Goal: Task Accomplishment & Management: Manage account settings

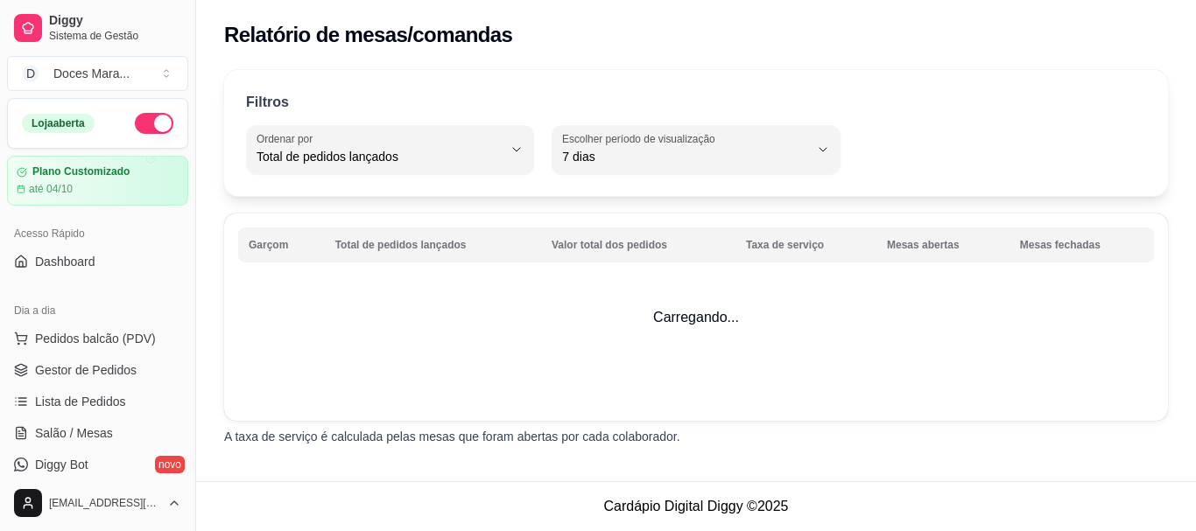
select select "TOTAL_OF_ORDERS"
select select "7"
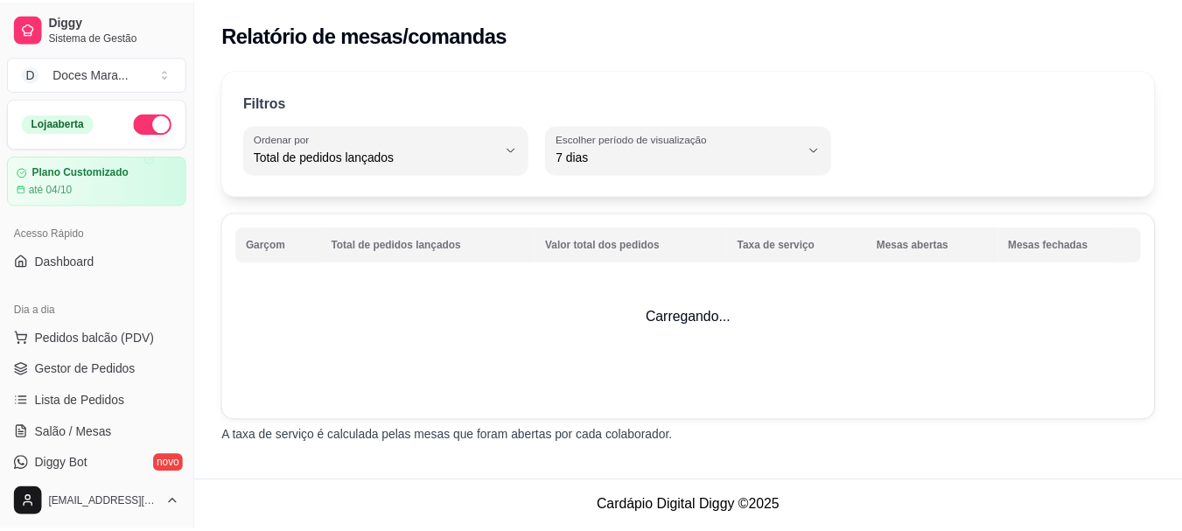
scroll to position [438, 0]
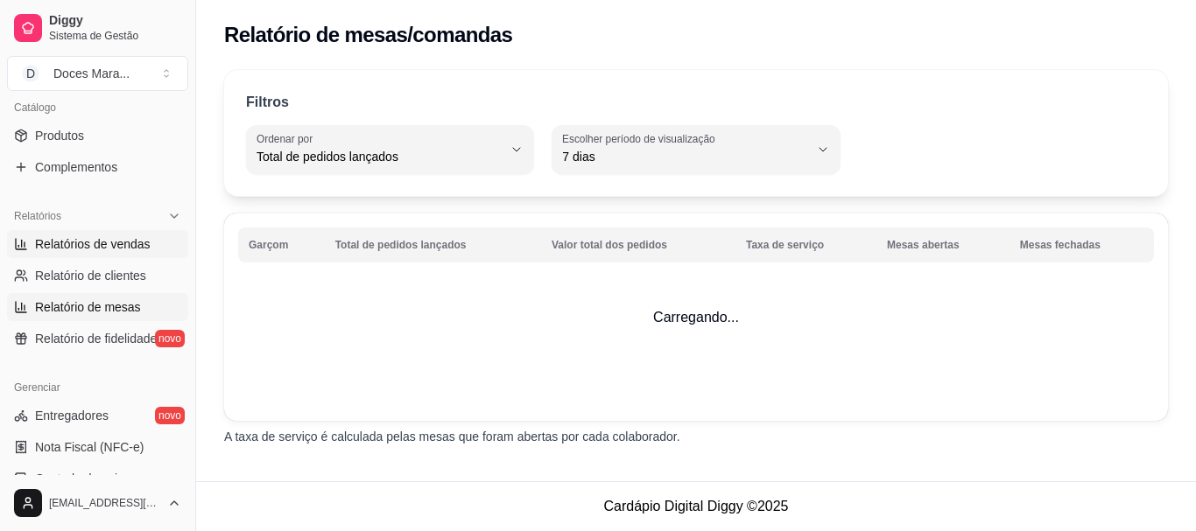
click at [78, 245] on span "Relatórios de vendas" at bounding box center [93, 244] width 116 height 18
select select "ALL"
select select "0"
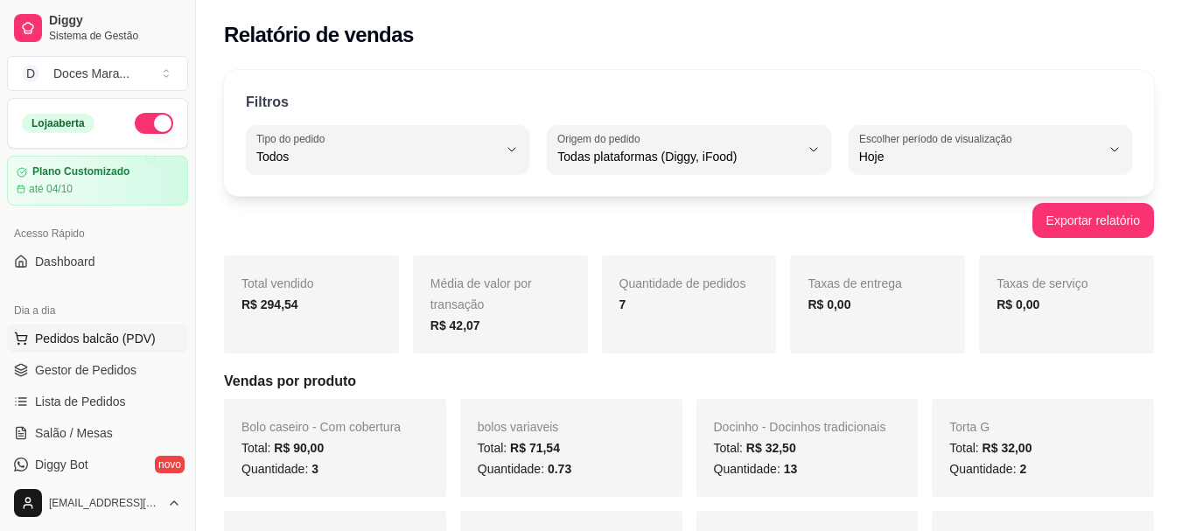
click at [83, 340] on span "Pedidos balcão (PDV)" at bounding box center [95, 339] width 121 height 18
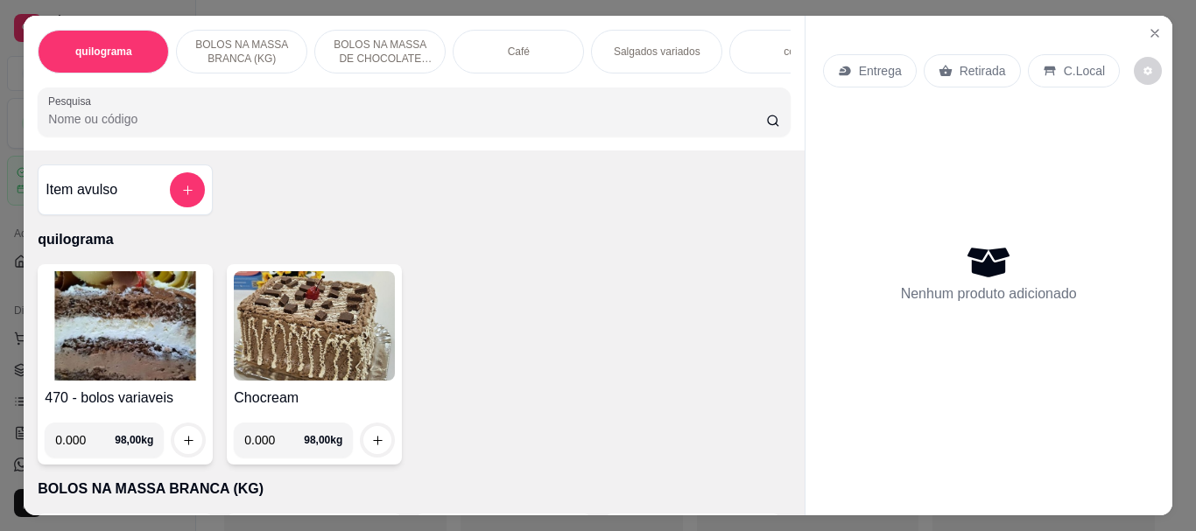
click at [84, 341] on img at bounding box center [125, 325] width 161 height 109
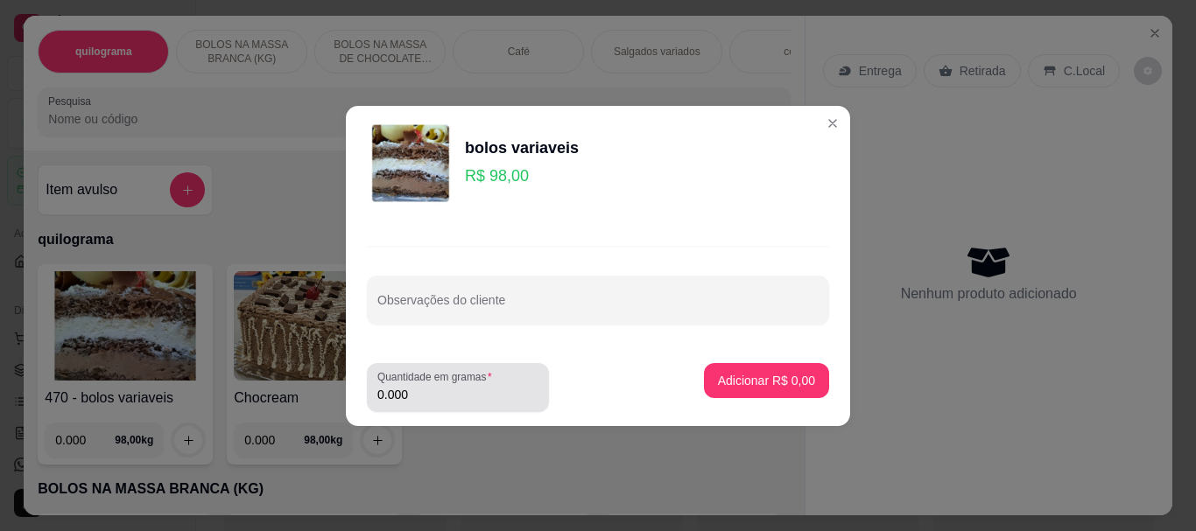
click at [446, 392] on input "0.000" at bounding box center [457, 395] width 161 height 18
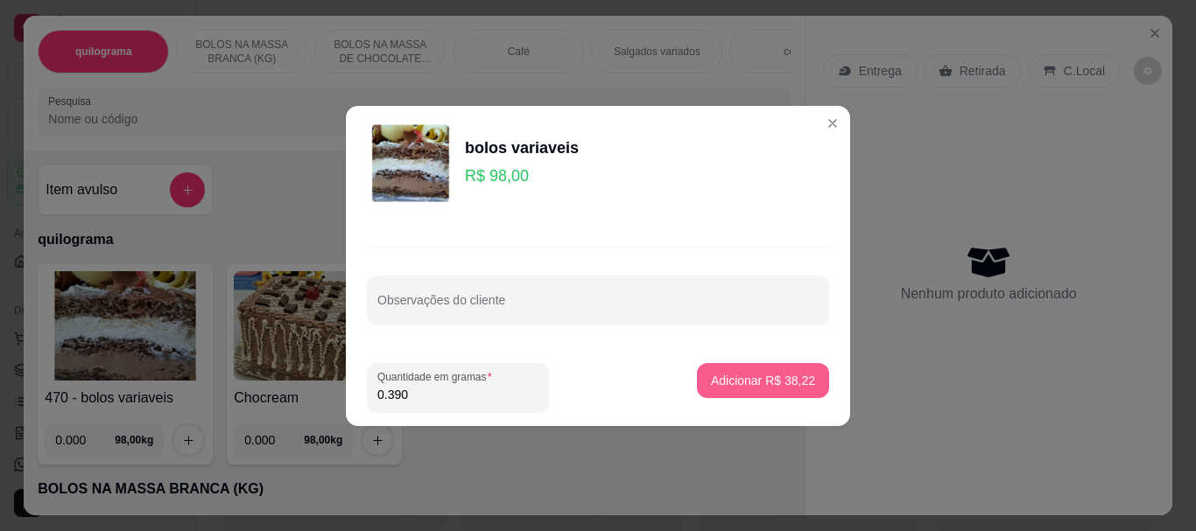
type input "0.390"
click at [772, 379] on p "Adicionar R$ 38,22" at bounding box center [763, 381] width 104 height 18
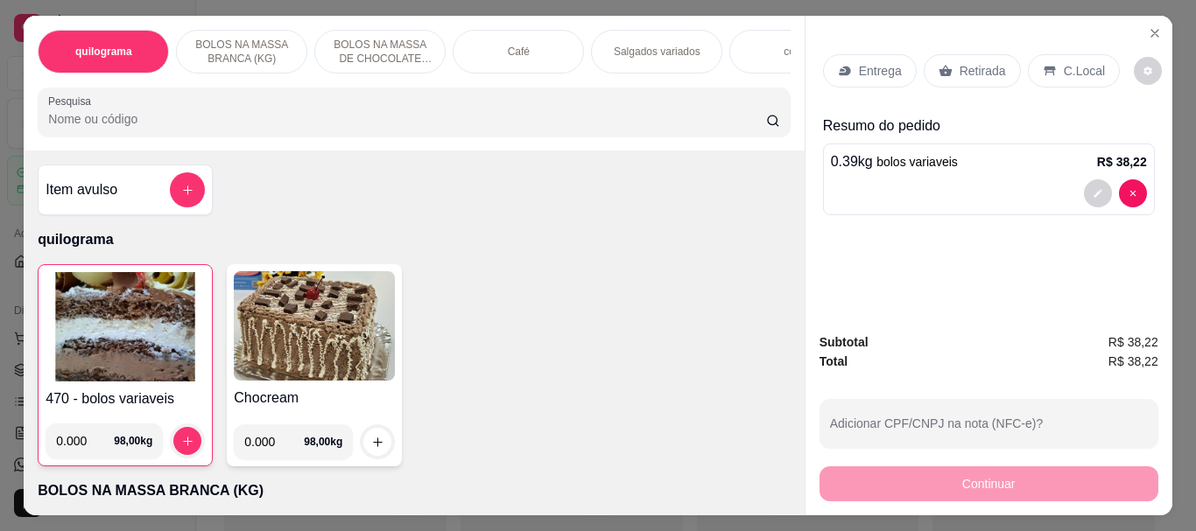
click at [977, 73] on p "Retirada" at bounding box center [982, 71] width 46 height 18
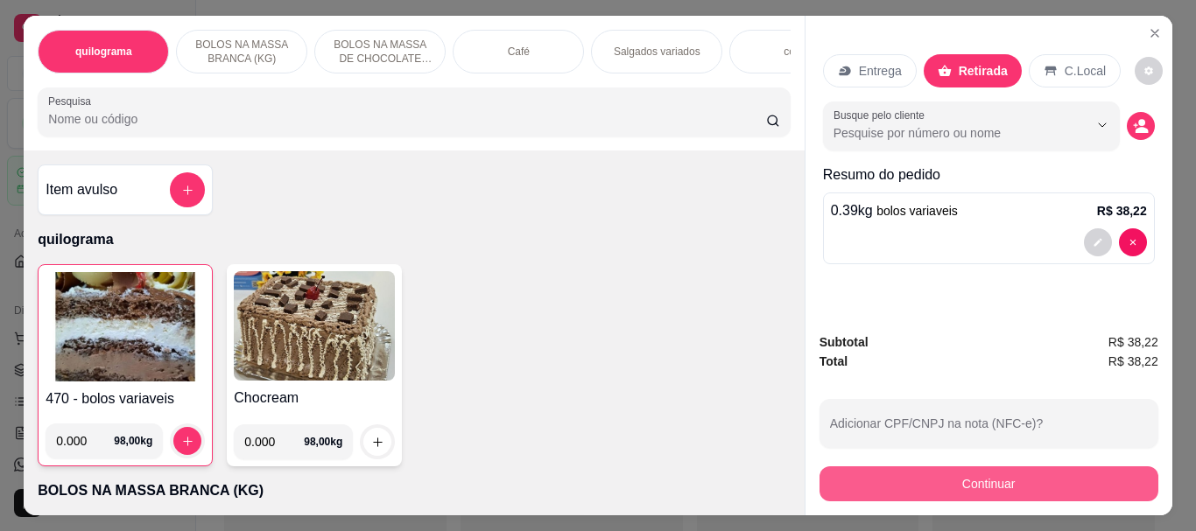
click at [976, 481] on button "Continuar" at bounding box center [988, 484] width 339 height 35
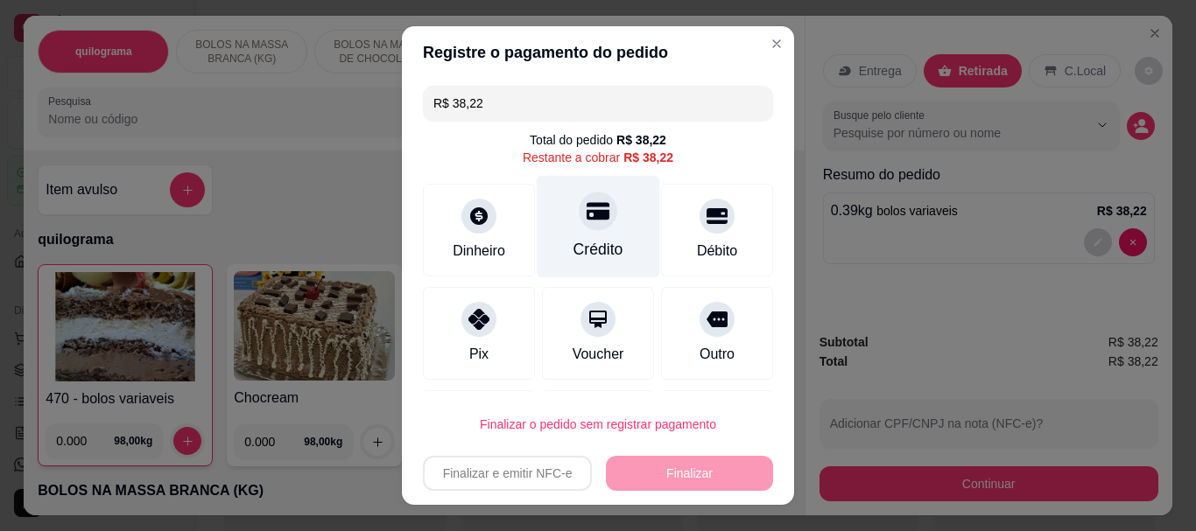
click at [588, 234] on div "Crédito" at bounding box center [598, 227] width 123 height 102
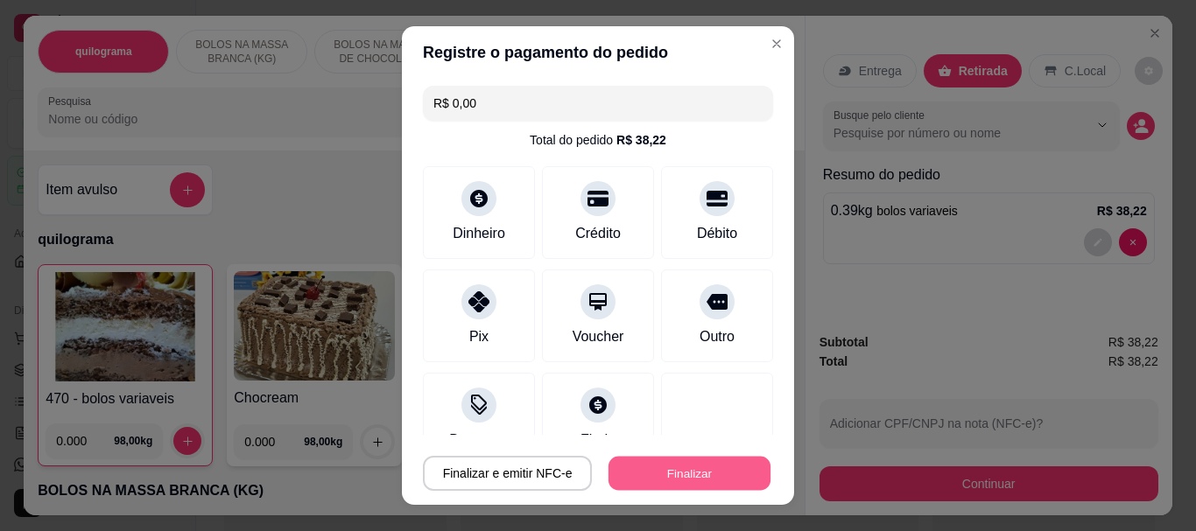
click at [641, 464] on button "Finalizar" at bounding box center [689, 473] width 162 height 34
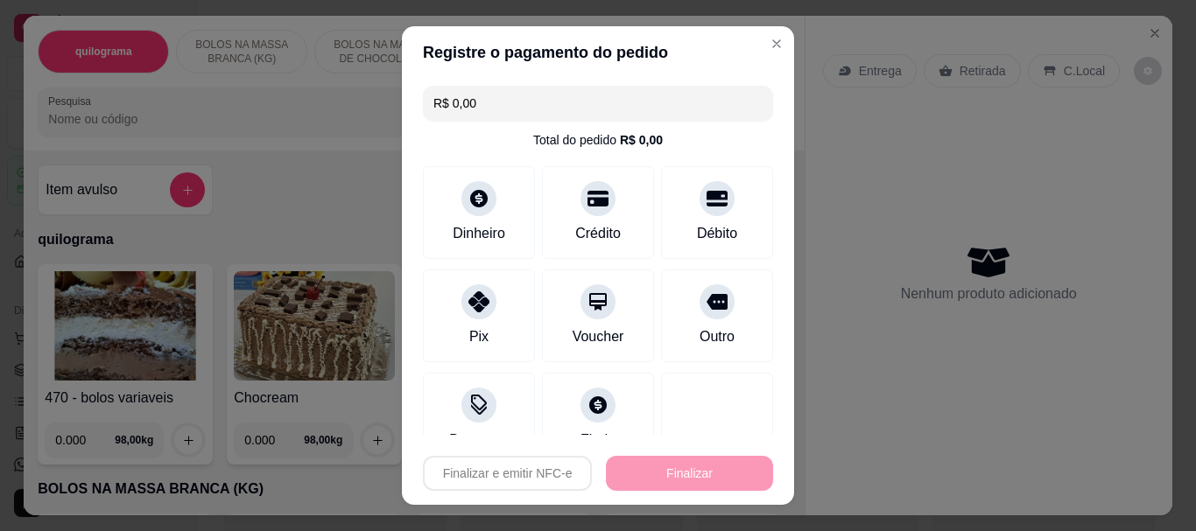
type input "-R$ 38,22"
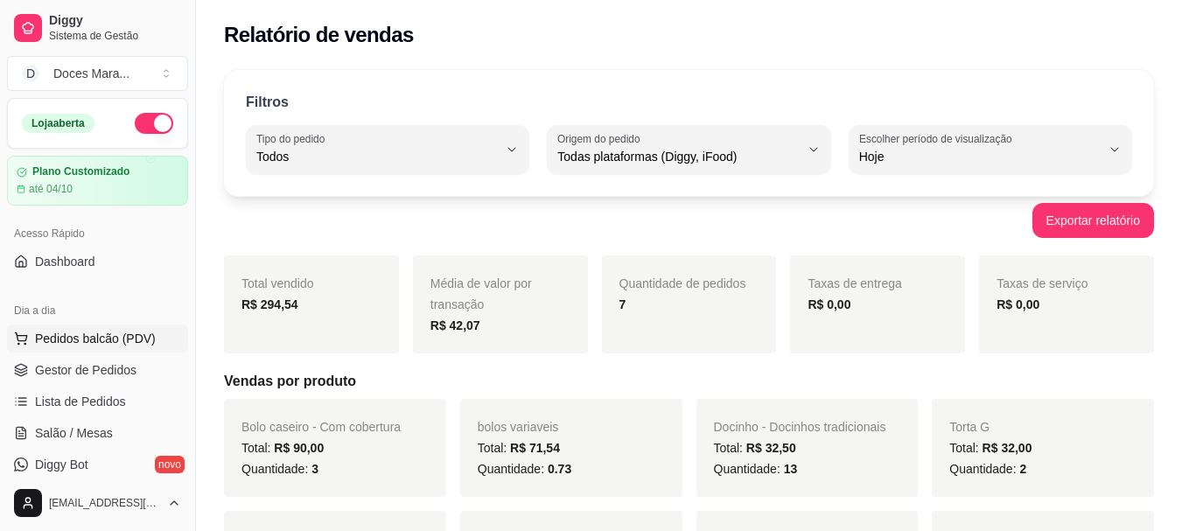
click at [90, 334] on span "Pedidos balcão (PDV)" at bounding box center [95, 339] width 121 height 18
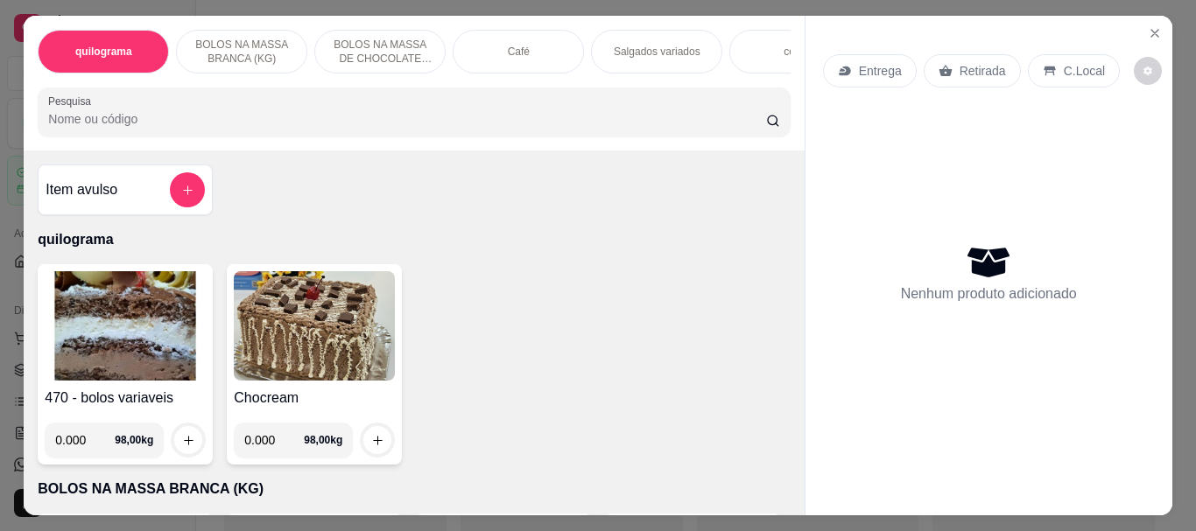
select select "TOTAL_OF_ORDERS"
select select "7"
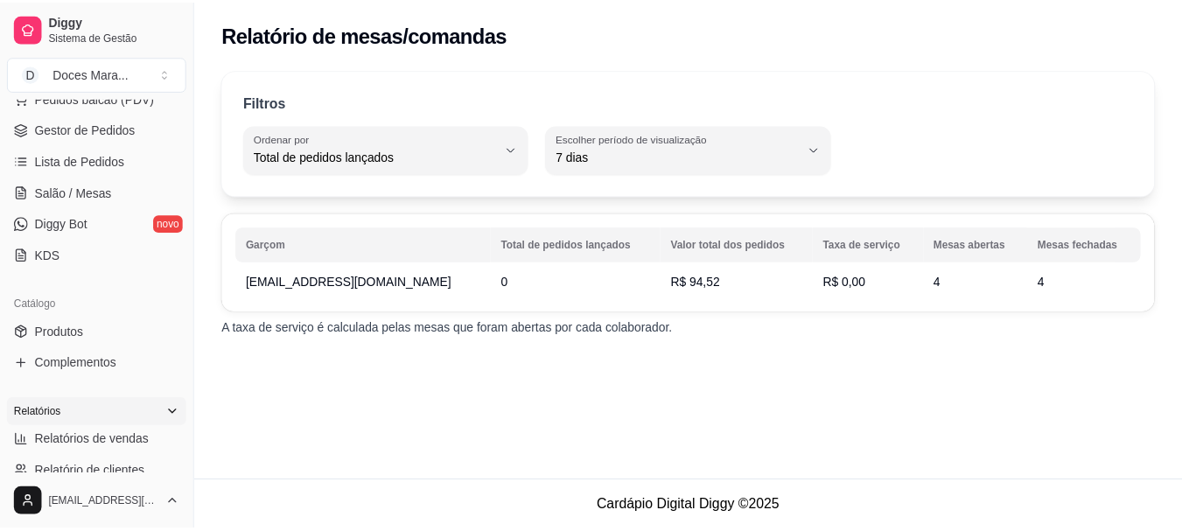
scroll to position [263, 0]
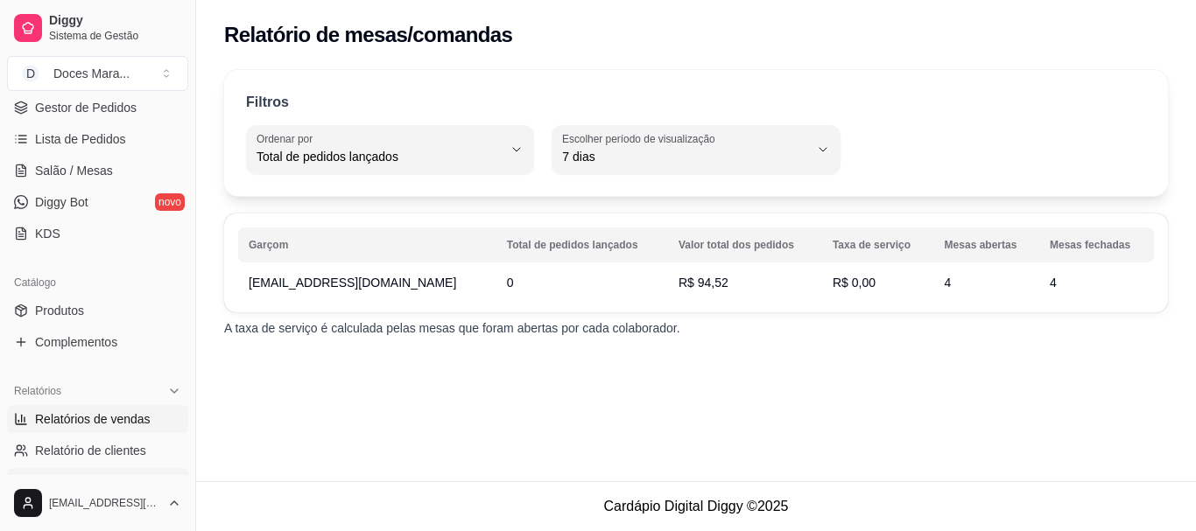
click at [74, 417] on span "Relatórios de vendas" at bounding box center [93, 420] width 116 height 18
select select "ALL"
select select "0"
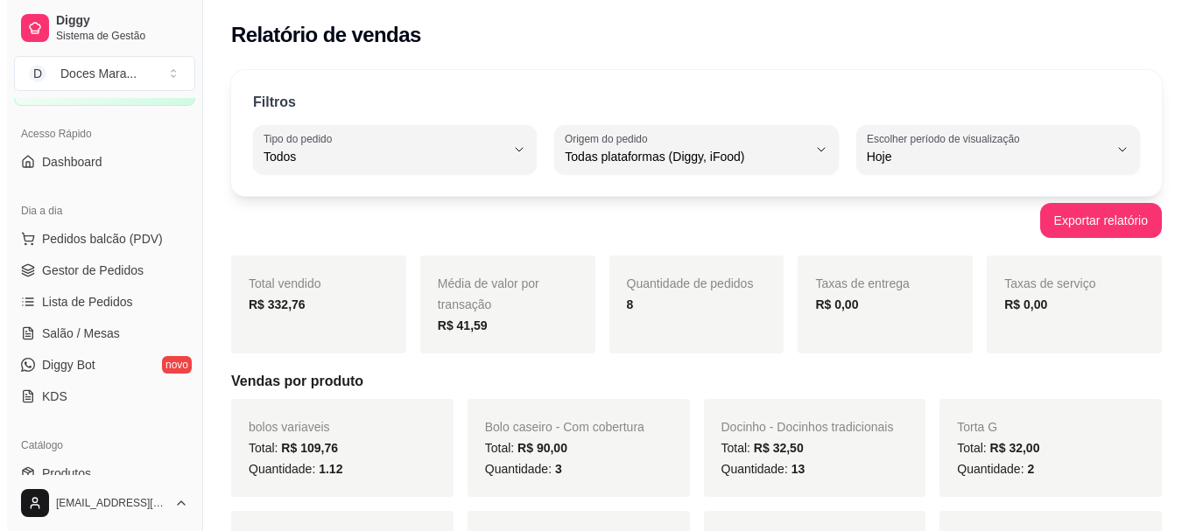
scroll to position [88, 0]
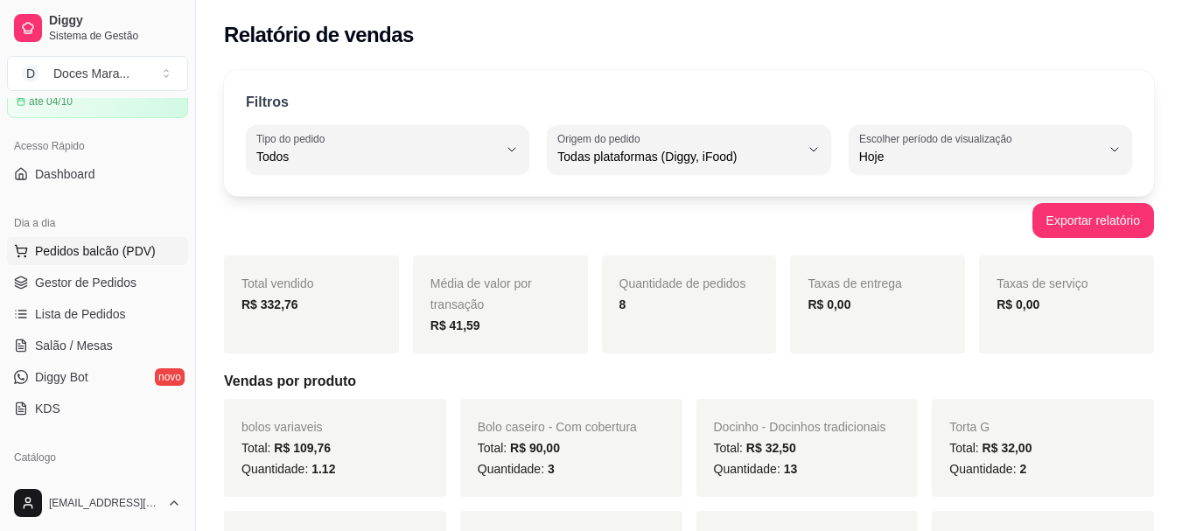
click at [74, 249] on span "Pedidos balcão (PDV)" at bounding box center [95, 251] width 121 height 18
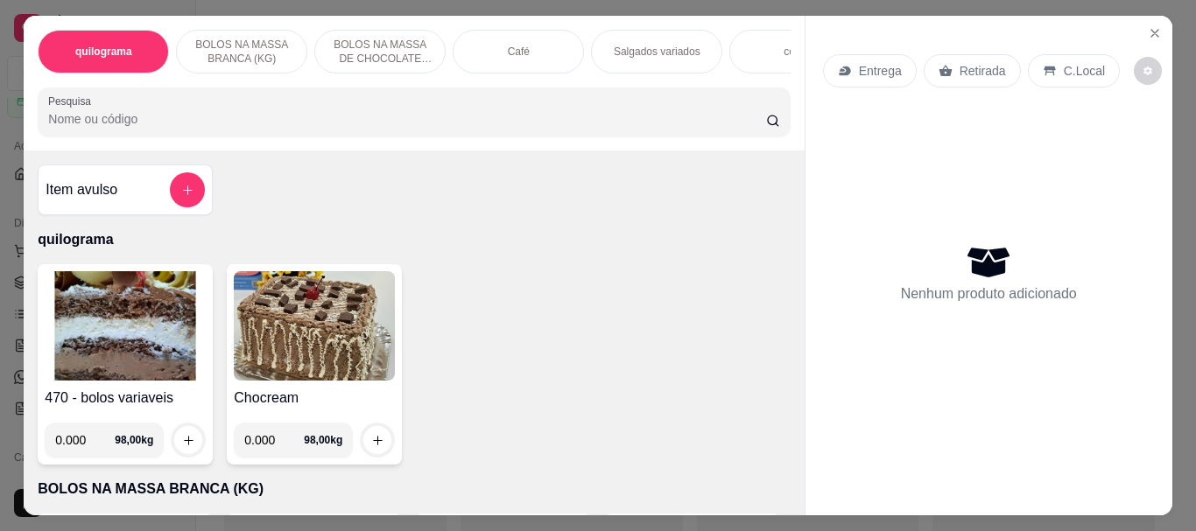
click at [538, 41] on div "Café" at bounding box center [518, 52] width 131 height 44
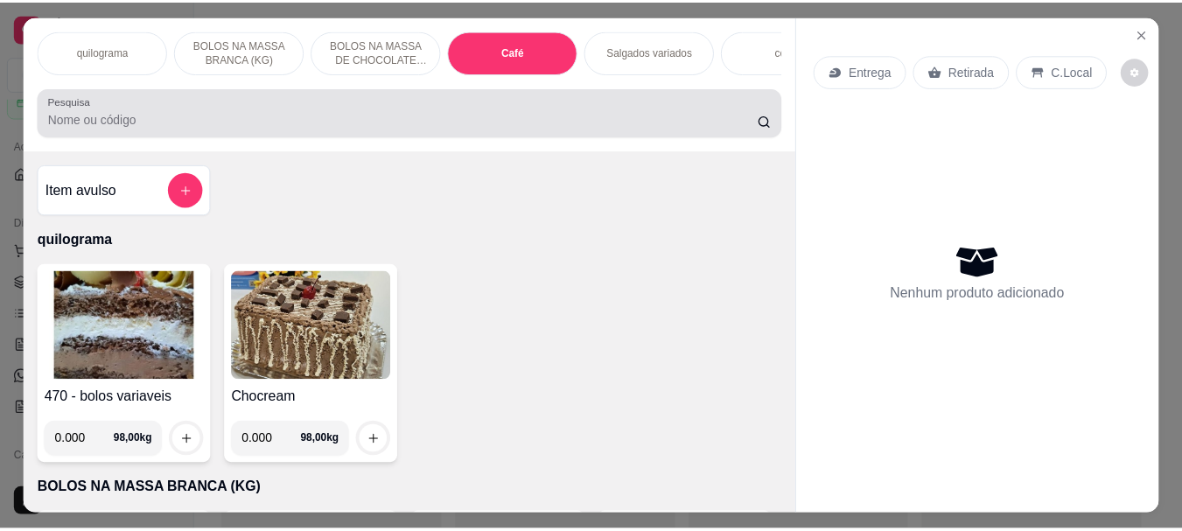
scroll to position [46, 0]
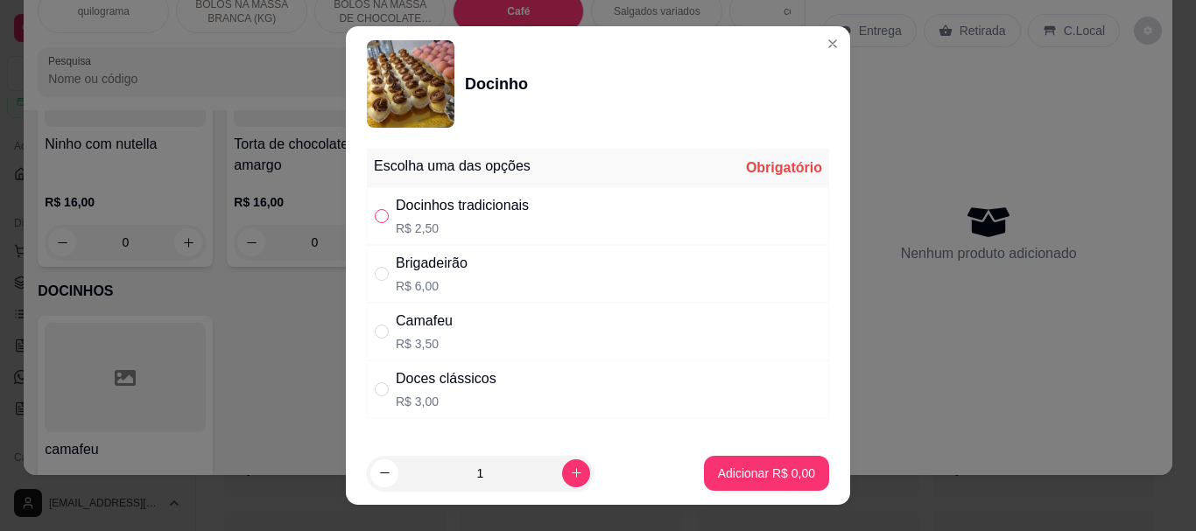
click at [375, 213] on input "" at bounding box center [382, 216] width 14 height 14
radio input "true"
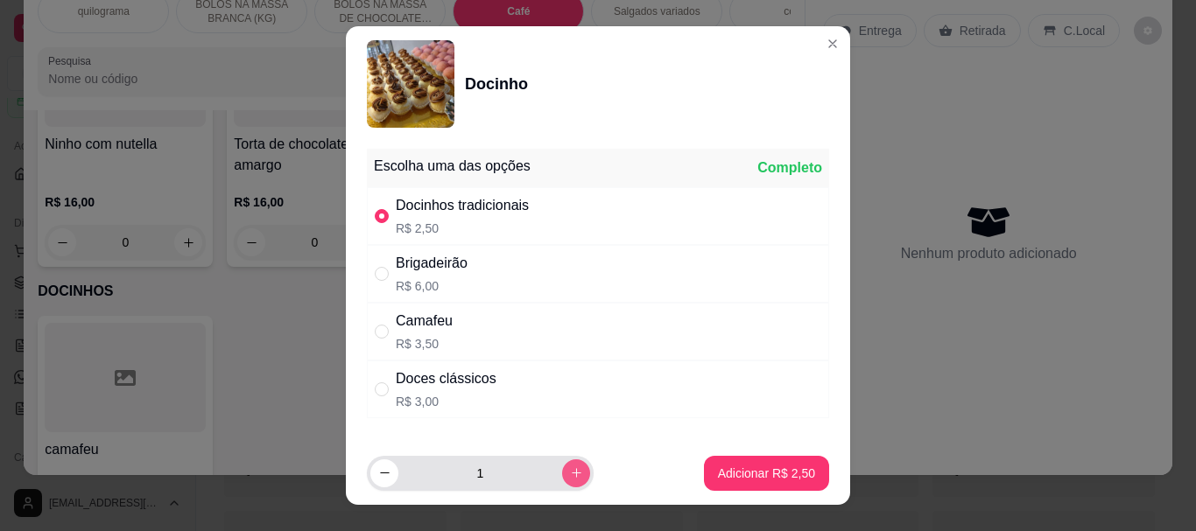
click at [570, 471] on icon "increase-product-quantity" at bounding box center [576, 473] width 13 height 13
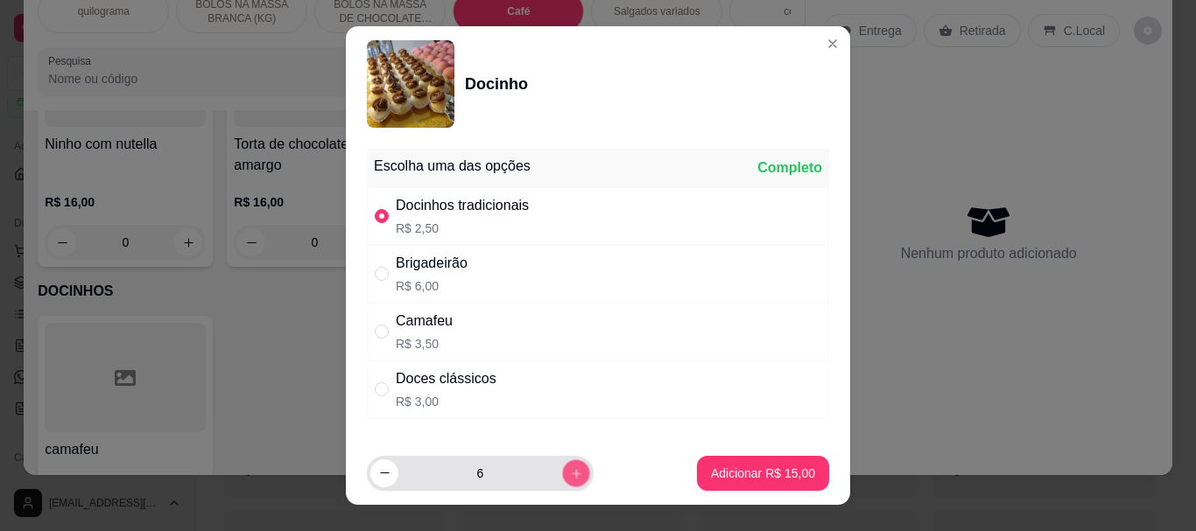
click at [570, 471] on icon "increase-product-quantity" at bounding box center [576, 473] width 13 height 13
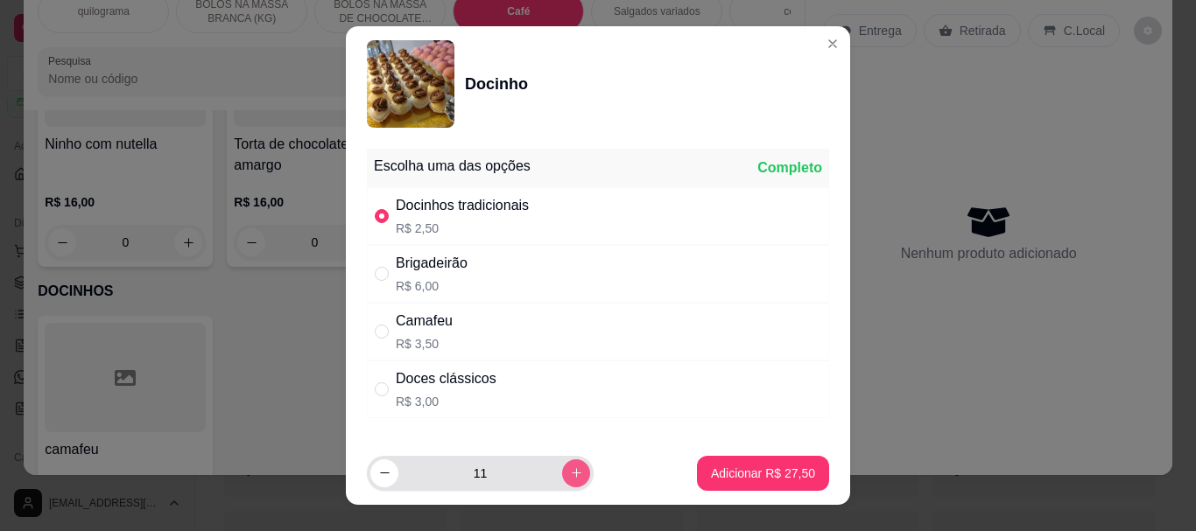
click at [570, 471] on icon "increase-product-quantity" at bounding box center [576, 473] width 13 height 13
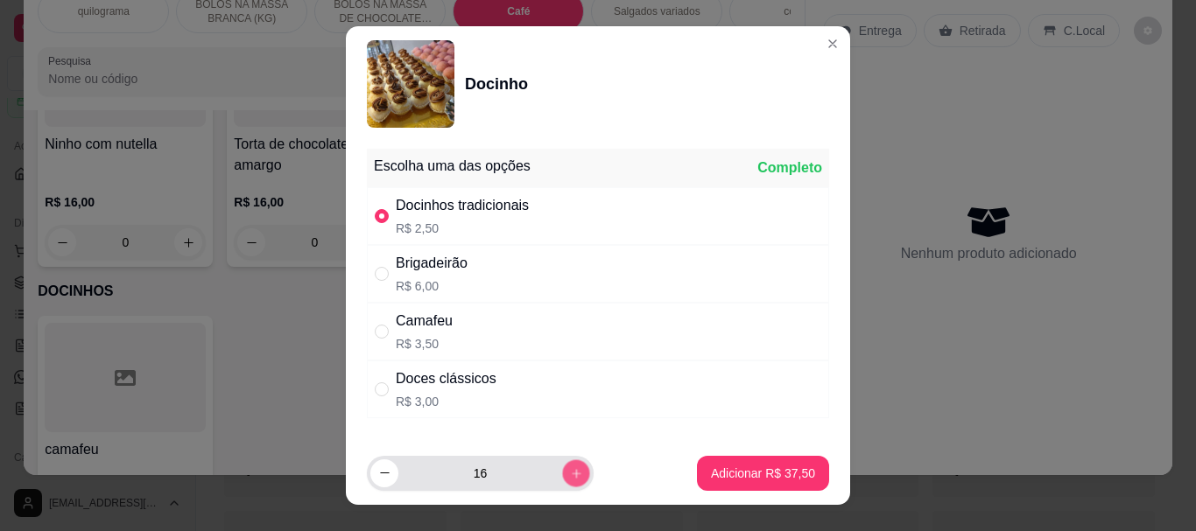
click at [570, 471] on icon "increase-product-quantity" at bounding box center [576, 473] width 13 height 13
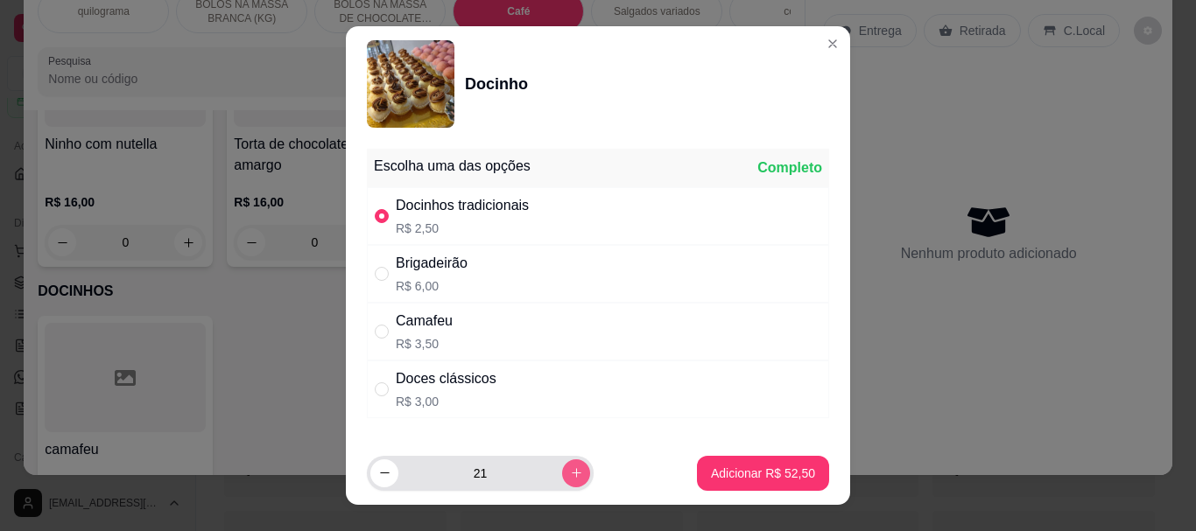
click at [570, 471] on icon "increase-product-quantity" at bounding box center [576, 473] width 13 height 13
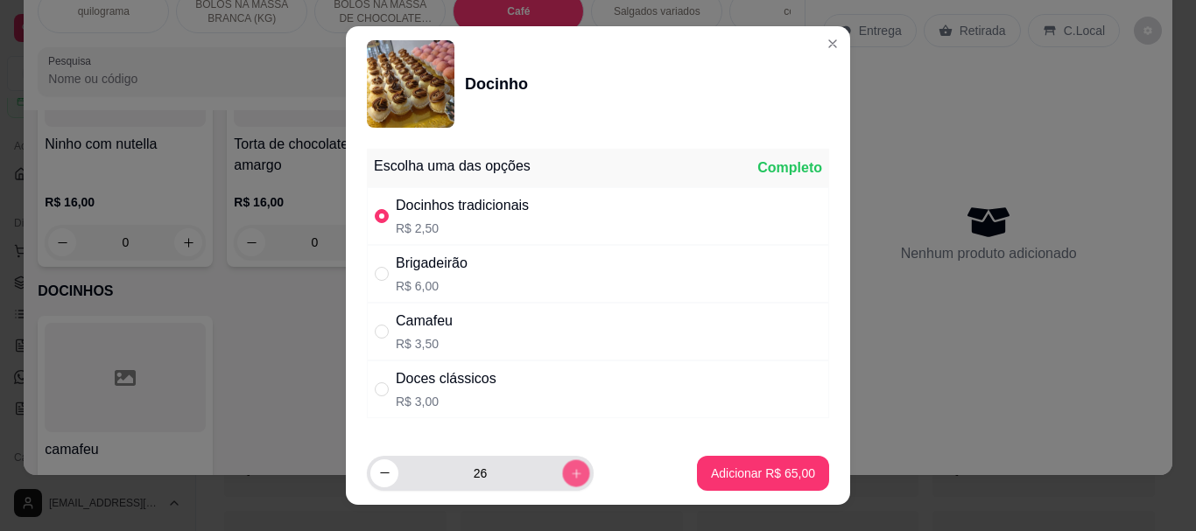
click at [570, 471] on icon "increase-product-quantity" at bounding box center [576, 473] width 13 height 13
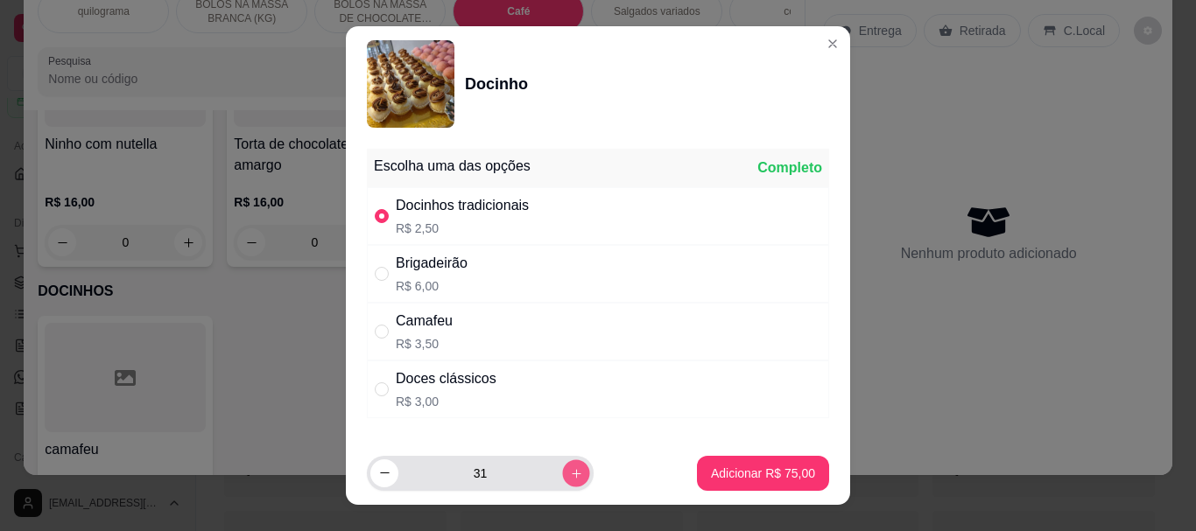
click at [570, 471] on icon "increase-product-quantity" at bounding box center [576, 473] width 13 height 13
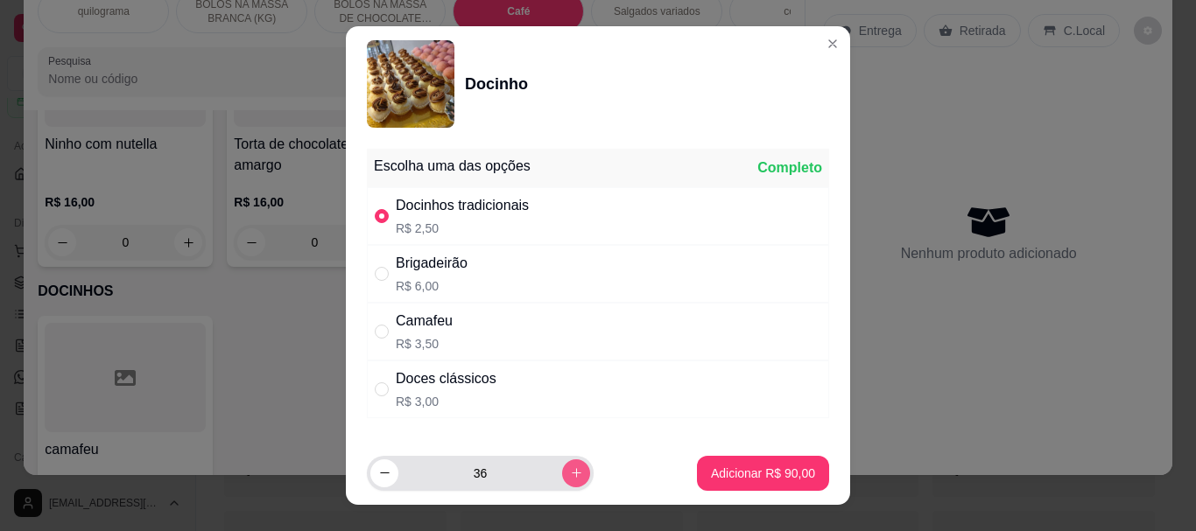
click at [570, 471] on icon "increase-product-quantity" at bounding box center [576, 473] width 13 height 13
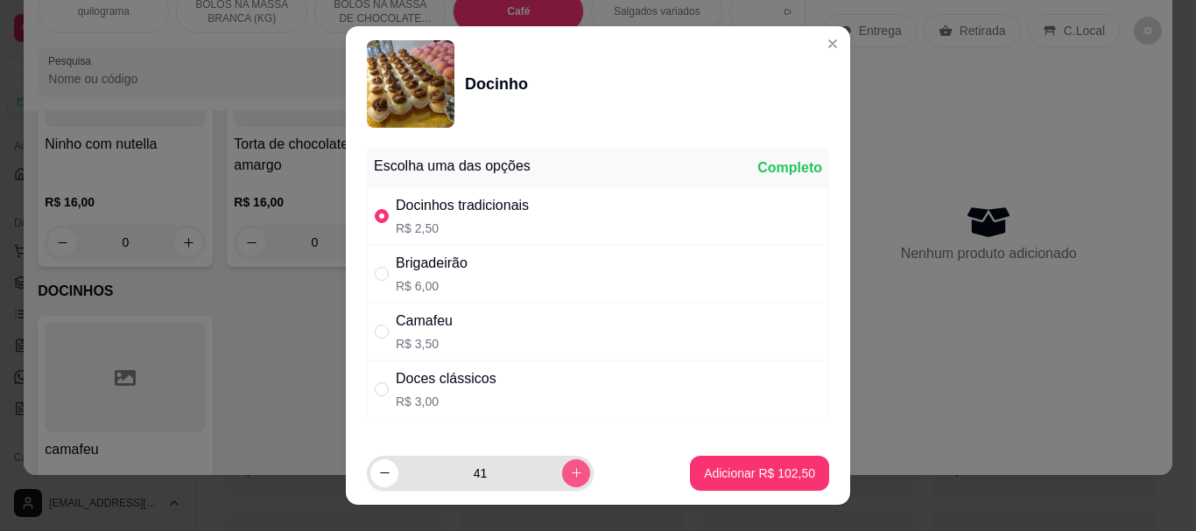
click at [570, 471] on icon "increase-product-quantity" at bounding box center [576, 473] width 13 height 13
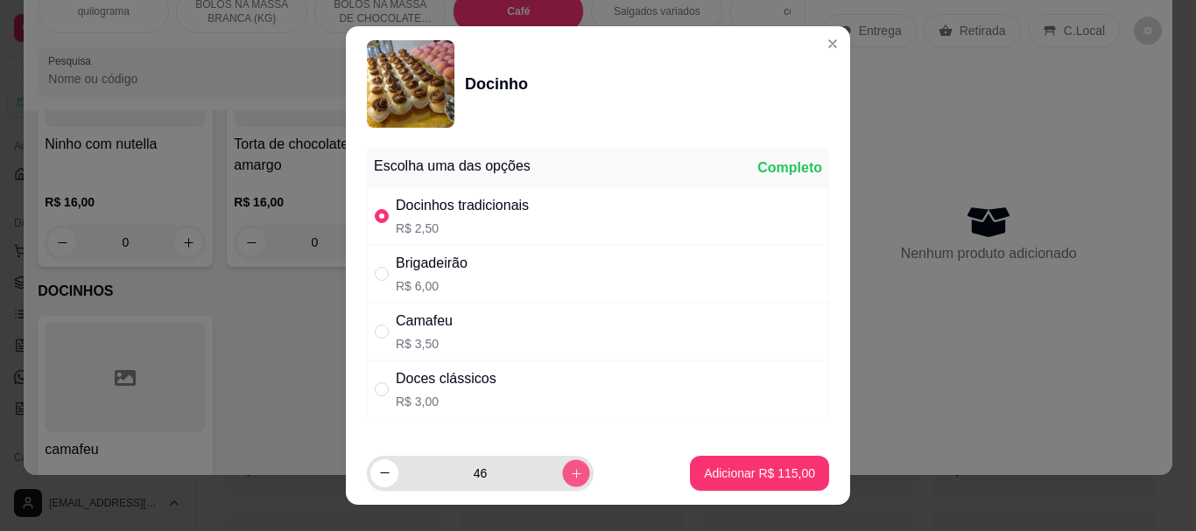
click at [570, 471] on icon "increase-product-quantity" at bounding box center [576, 473] width 13 height 13
type input "48"
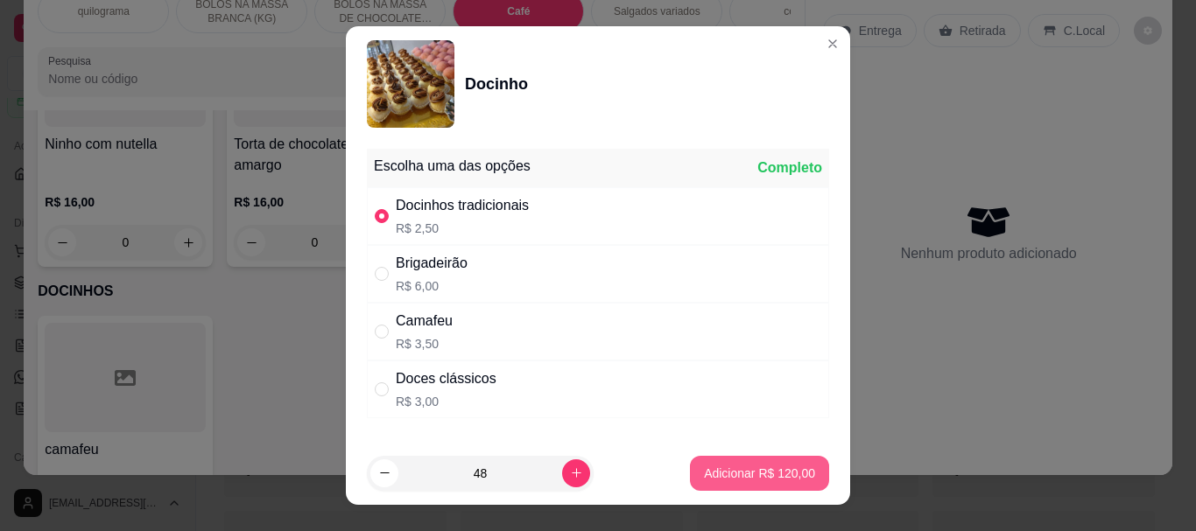
click at [743, 474] on p "Adicionar R$ 120,00" at bounding box center [759, 474] width 111 height 18
type input "48"
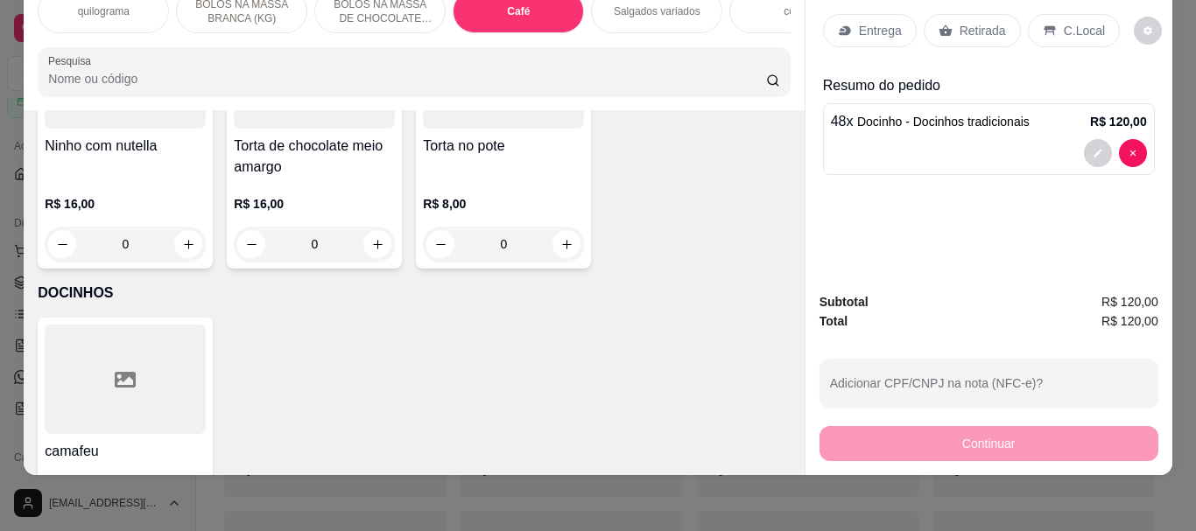
click at [1001, 25] on div "Retirada" at bounding box center [971, 30] width 97 height 33
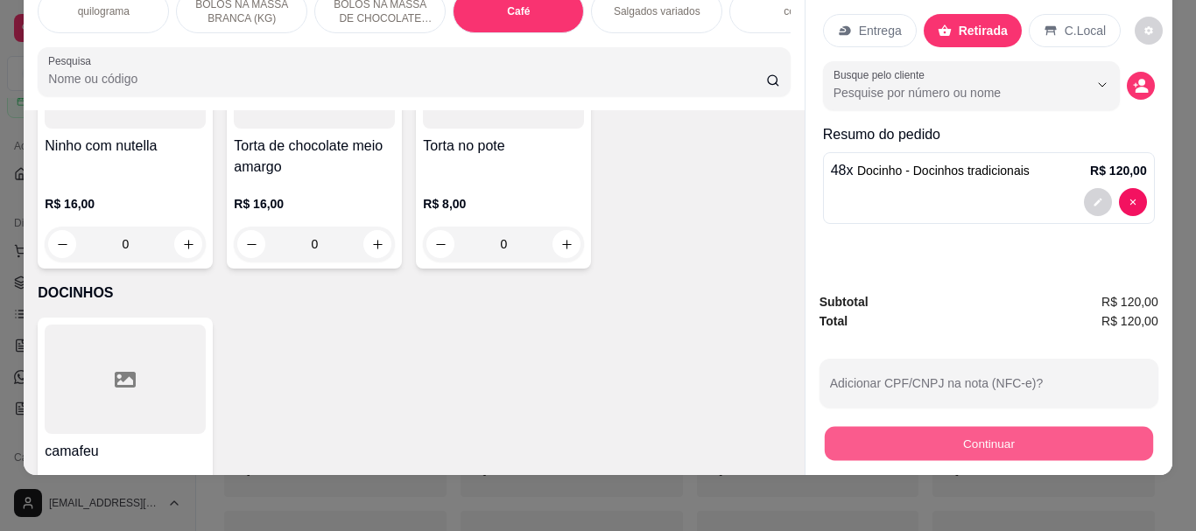
click at [973, 432] on button "Continuar" at bounding box center [988, 443] width 328 height 34
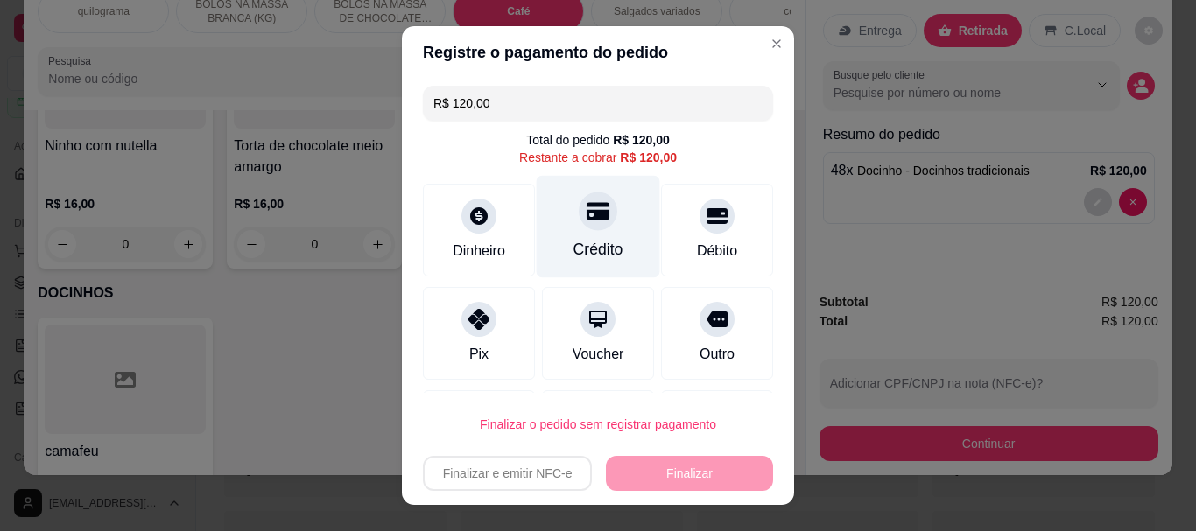
click at [573, 241] on div "Crédito" at bounding box center [598, 250] width 50 height 23
type input "R$ 0,00"
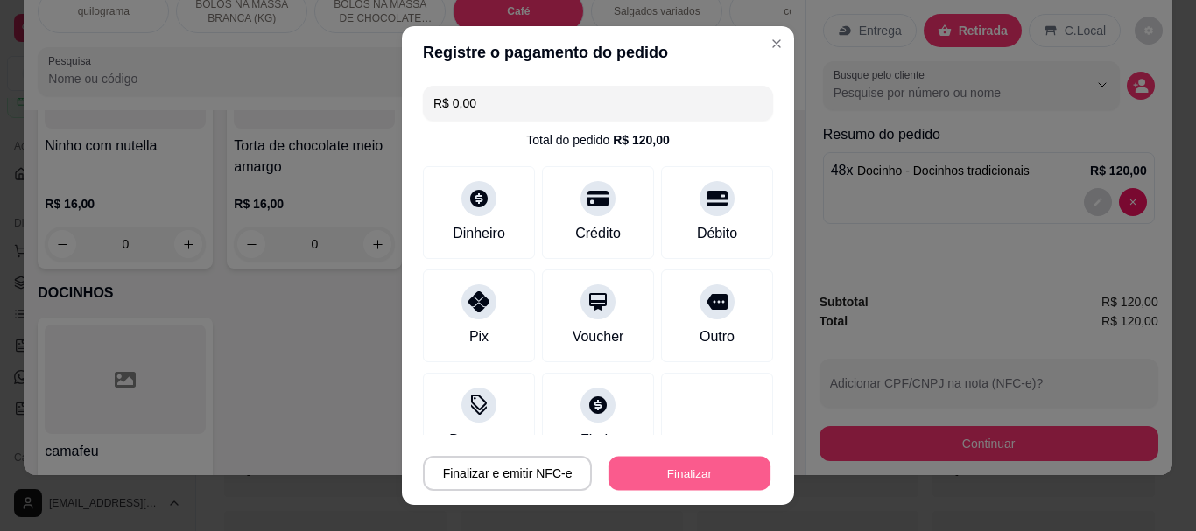
click at [653, 469] on button "Finalizar" at bounding box center [689, 473] width 162 height 34
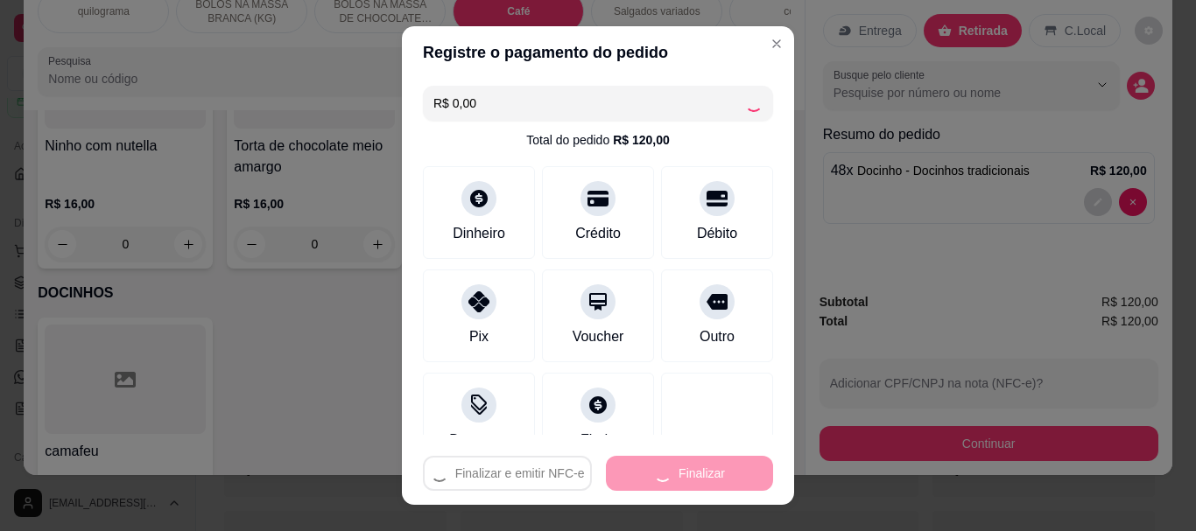
type input "0"
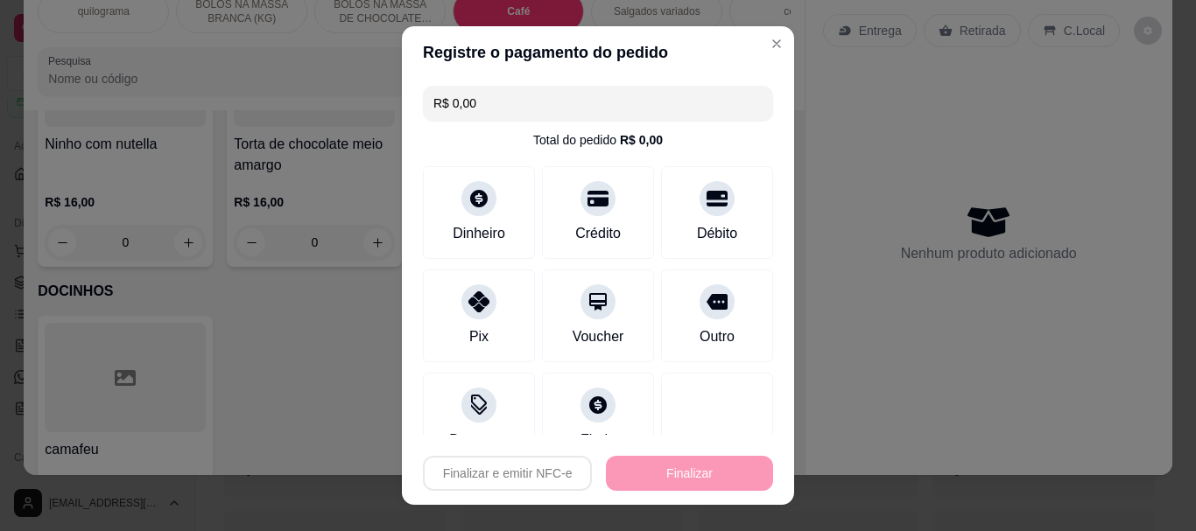
type input "-R$ 120,00"
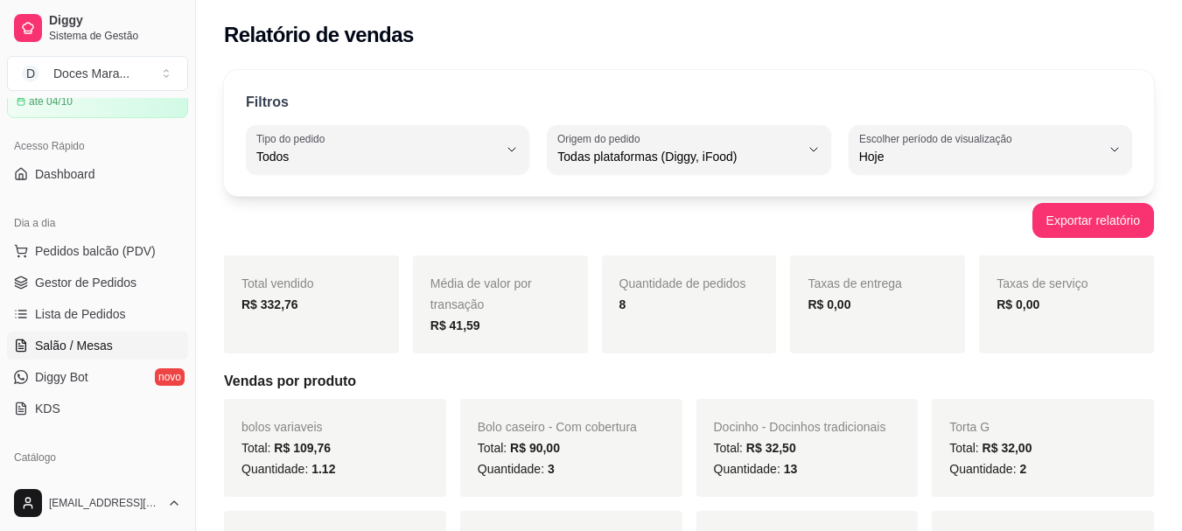
click at [82, 346] on span "Salão / Mesas" at bounding box center [74, 346] width 78 height 18
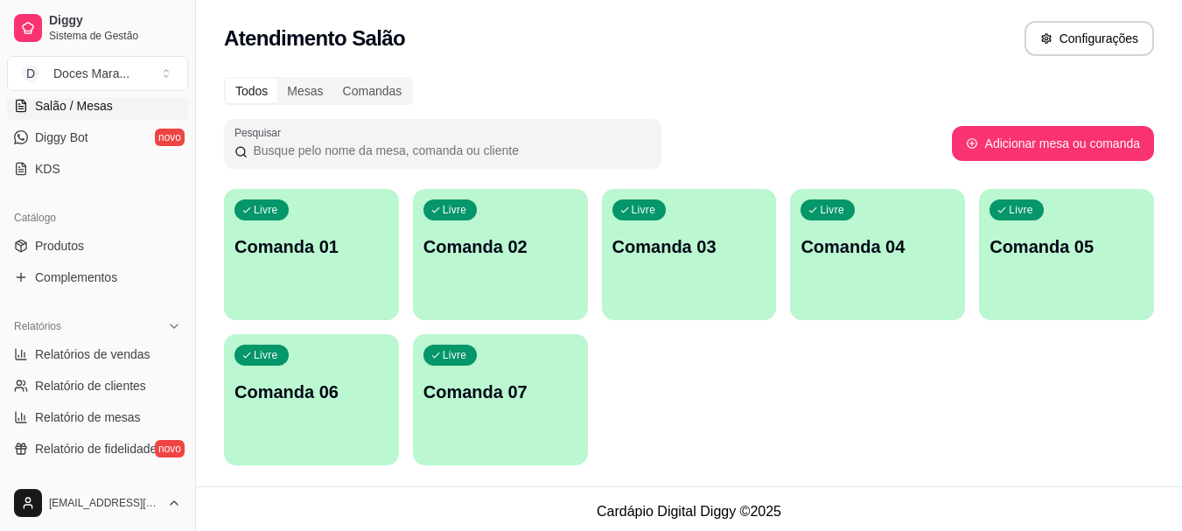
scroll to position [350, 0]
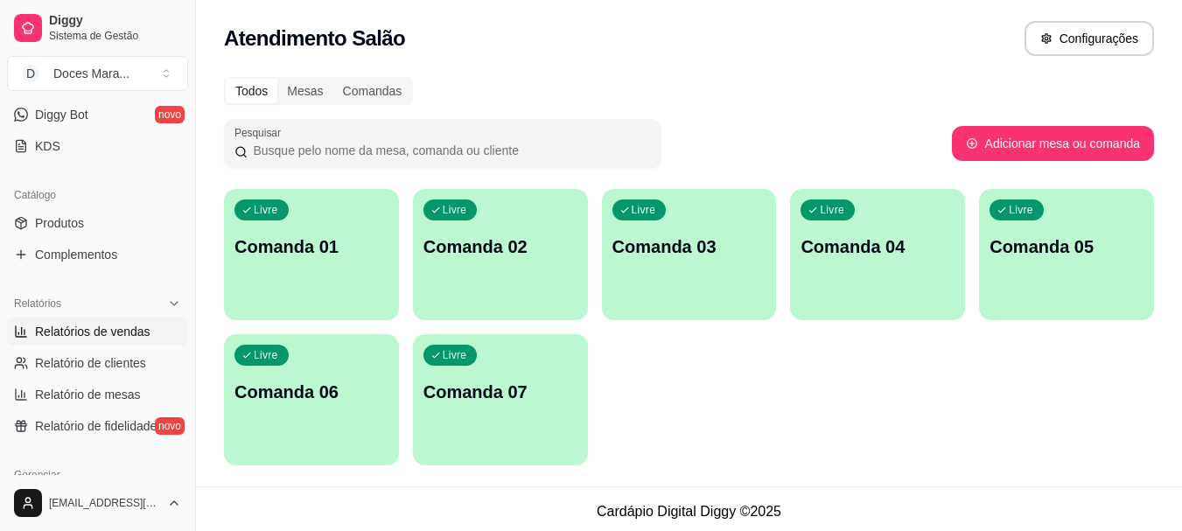
click at [95, 328] on span "Relatórios de vendas" at bounding box center [93, 332] width 116 height 18
select select "ALL"
select select "0"
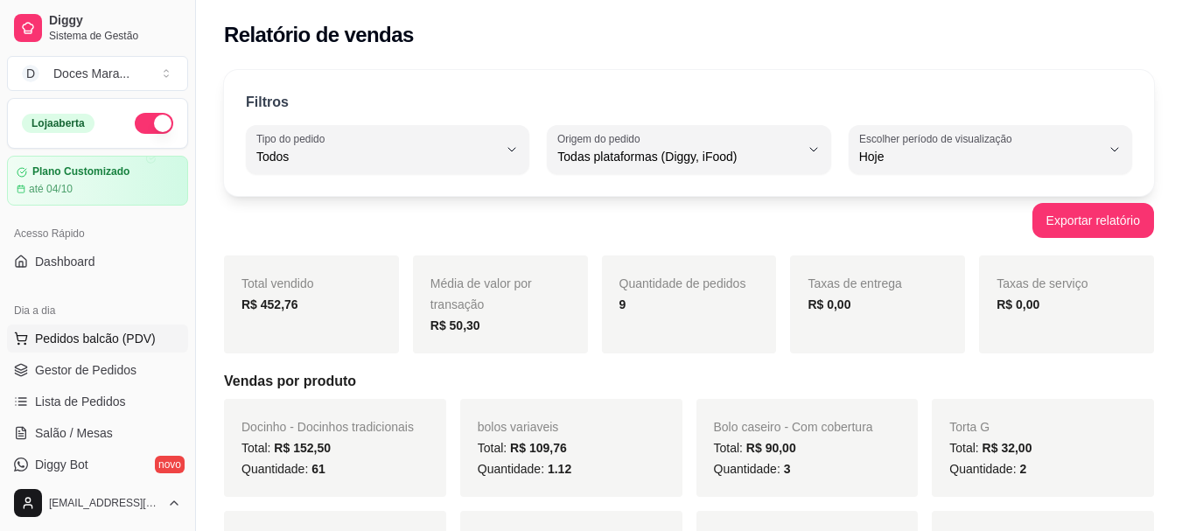
click at [96, 341] on span "Pedidos balcão (PDV)" at bounding box center [95, 339] width 121 height 18
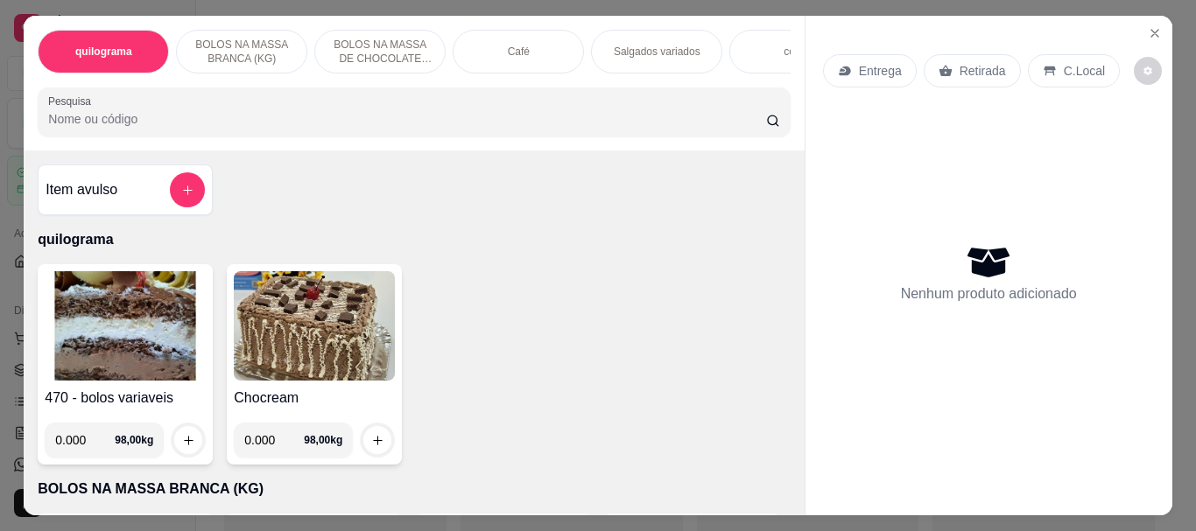
click at [86, 125] on input "Pesquisa" at bounding box center [407, 119] width 718 height 18
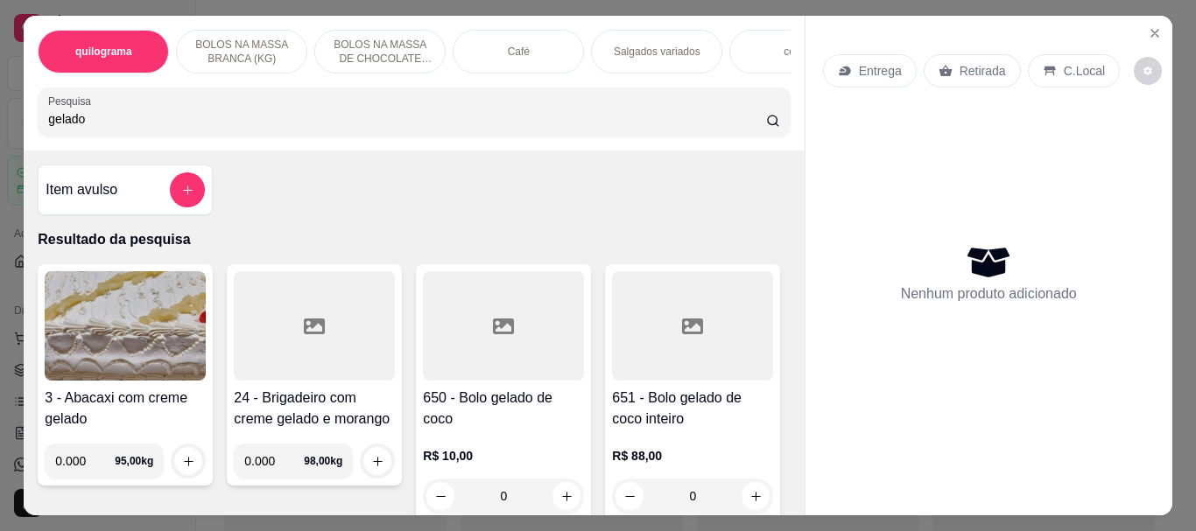
type input "gelado"
click at [549, 341] on div at bounding box center [503, 325] width 161 height 109
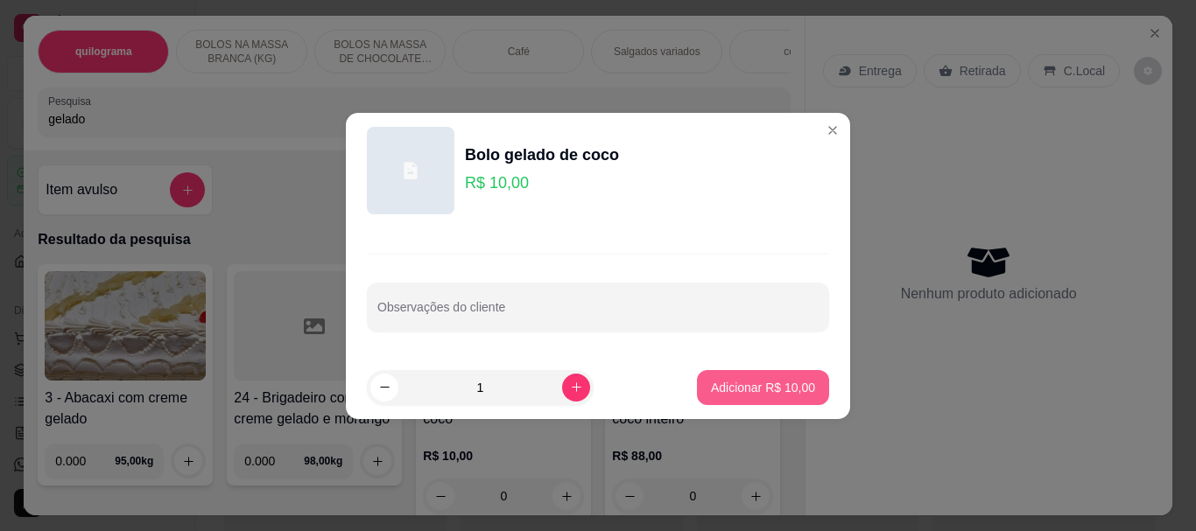
click at [750, 384] on p "Adicionar R$ 10,00" at bounding box center [763, 388] width 104 height 18
type input "1"
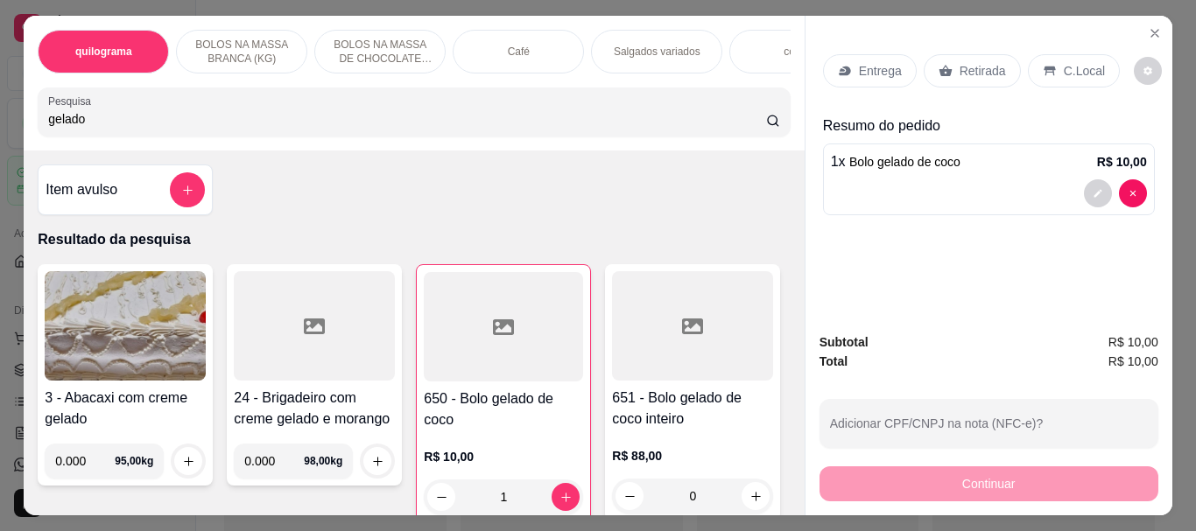
click at [984, 72] on p "Retirada" at bounding box center [982, 71] width 46 height 18
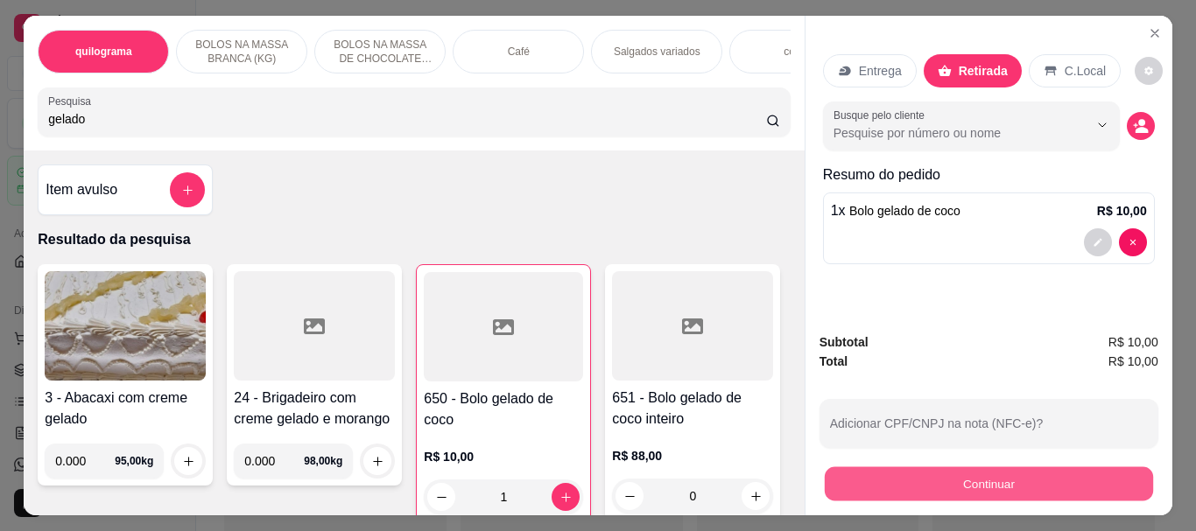
click at [994, 467] on button "Continuar" at bounding box center [988, 484] width 328 height 34
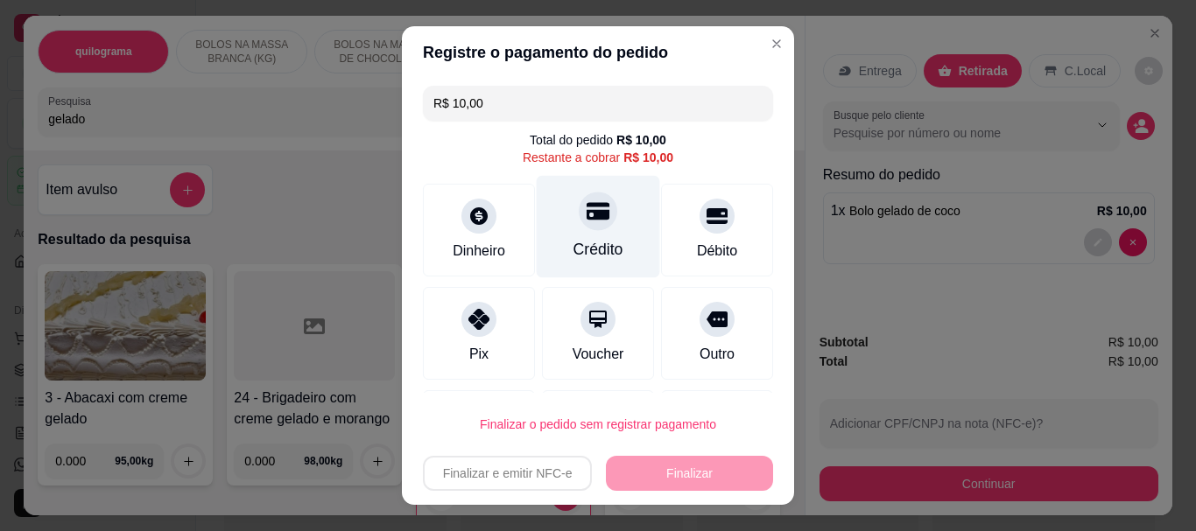
click at [586, 218] on icon at bounding box center [597, 212] width 23 height 18
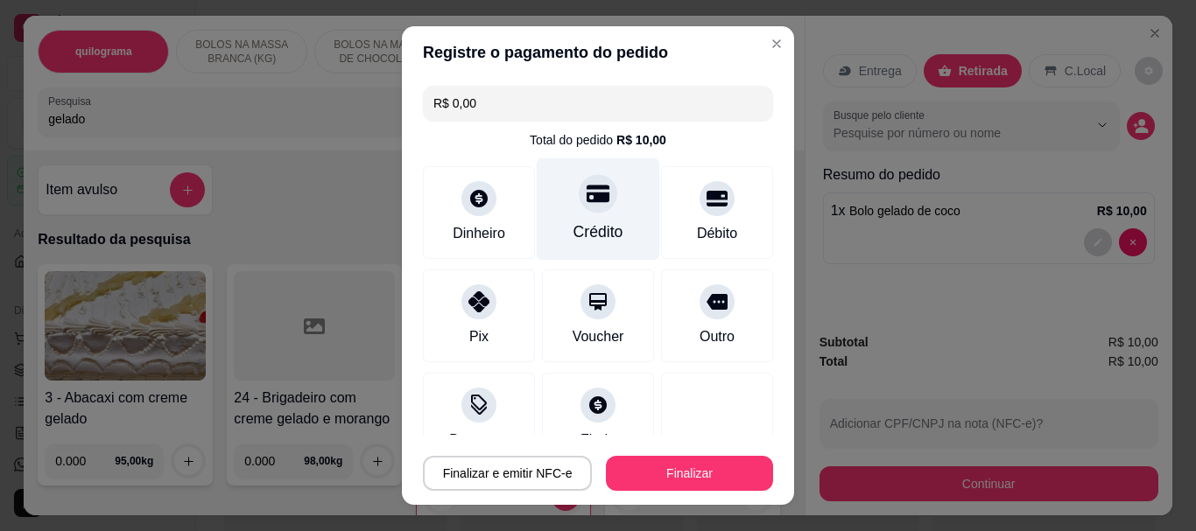
type input "R$ 0,00"
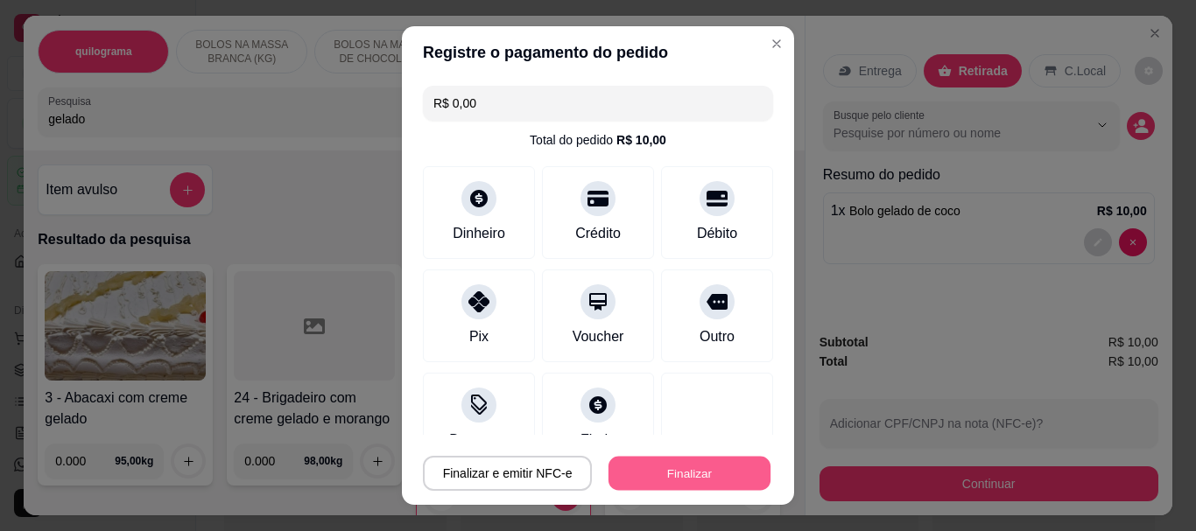
click at [633, 459] on button "Finalizar" at bounding box center [689, 473] width 162 height 34
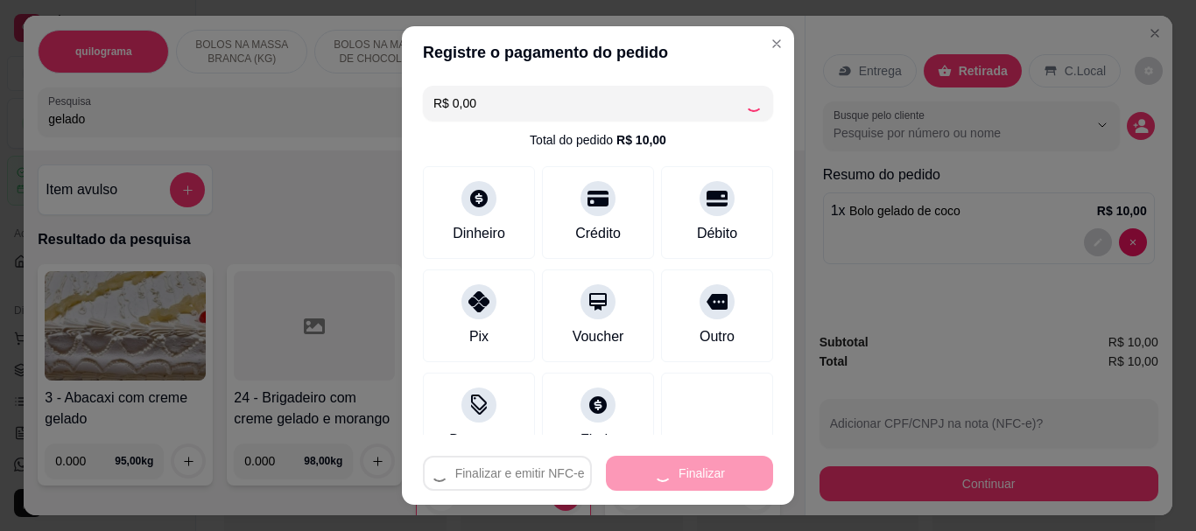
type input "0"
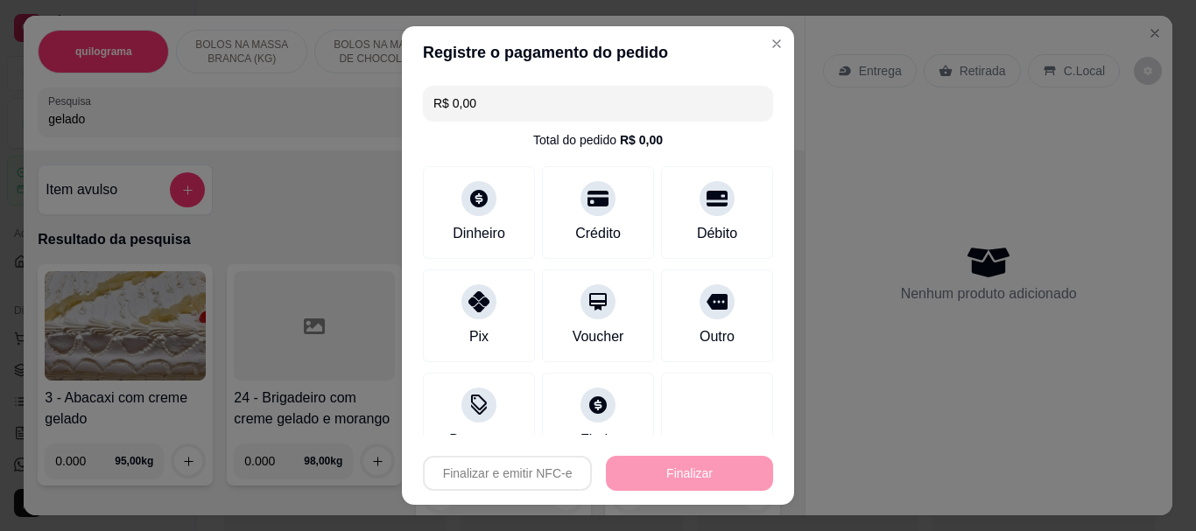
type input "-R$ 10,00"
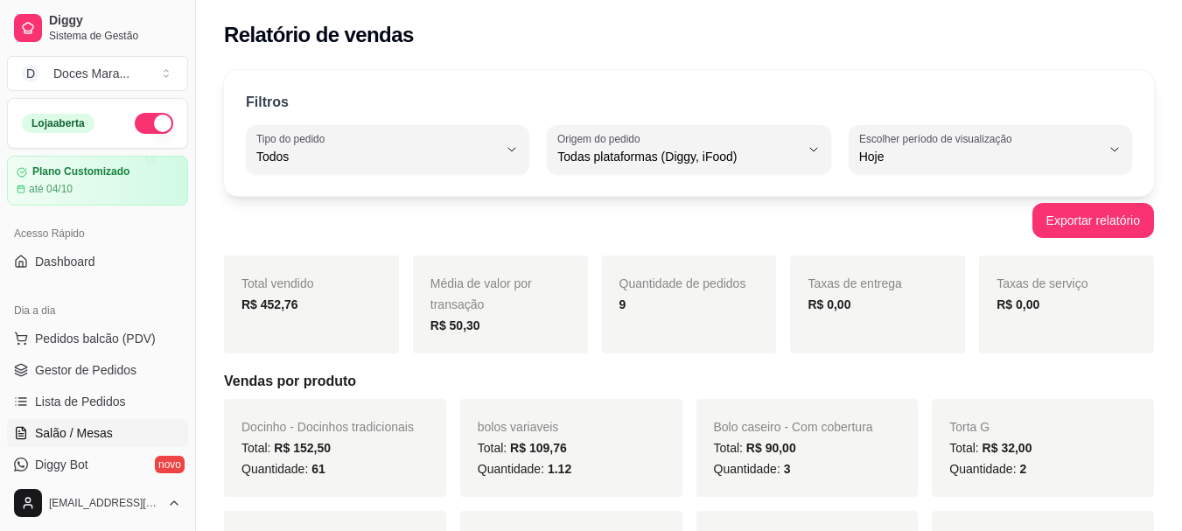
click at [72, 430] on span "Salão / Mesas" at bounding box center [74, 434] width 78 height 18
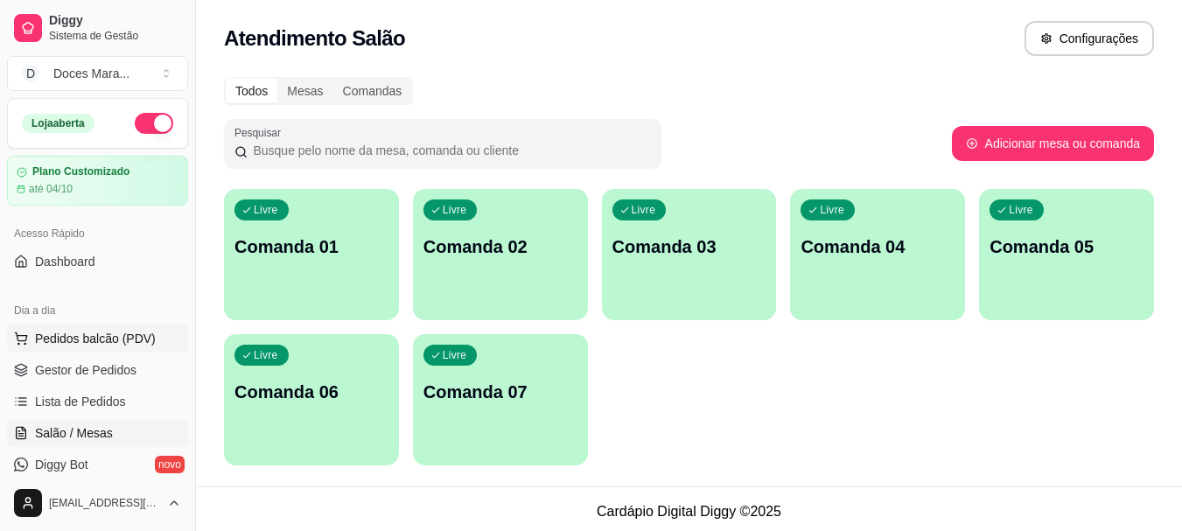
click at [84, 340] on span "Pedidos balcão (PDV)" at bounding box center [95, 339] width 121 height 18
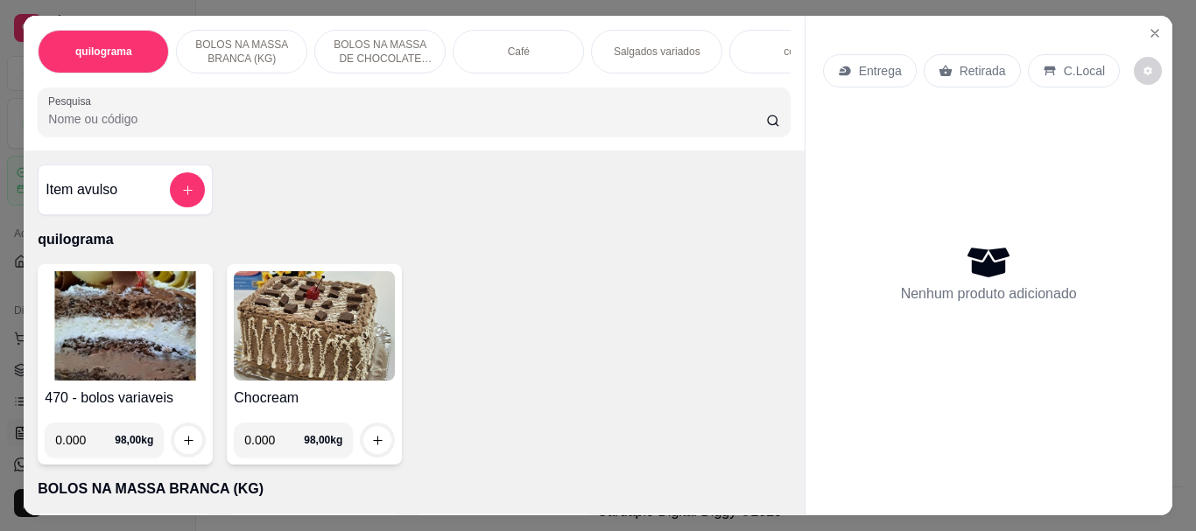
select select "ALL"
select select "0"
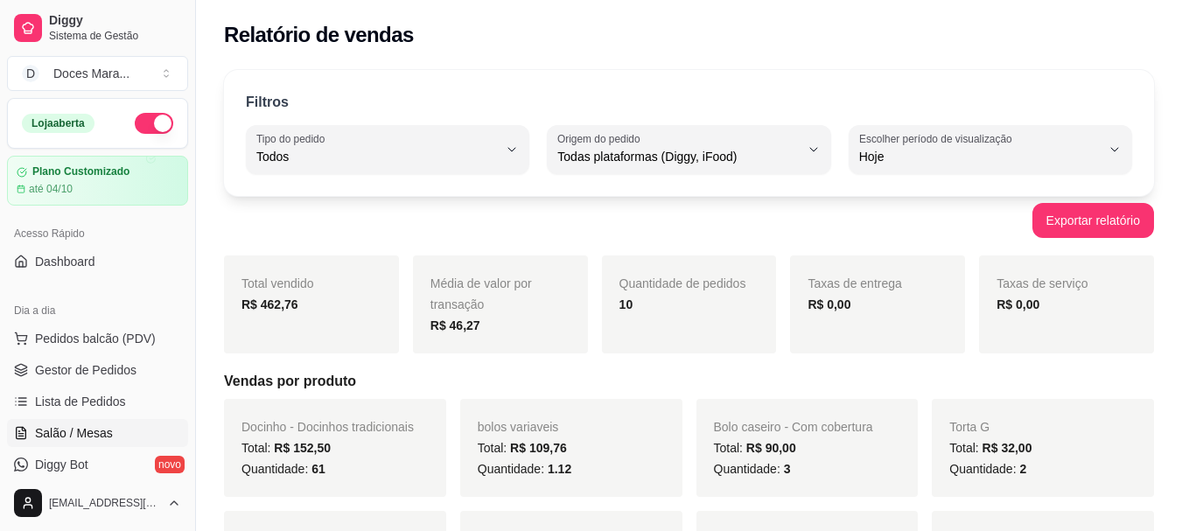
click at [85, 427] on span "Salão / Mesas" at bounding box center [74, 434] width 78 height 18
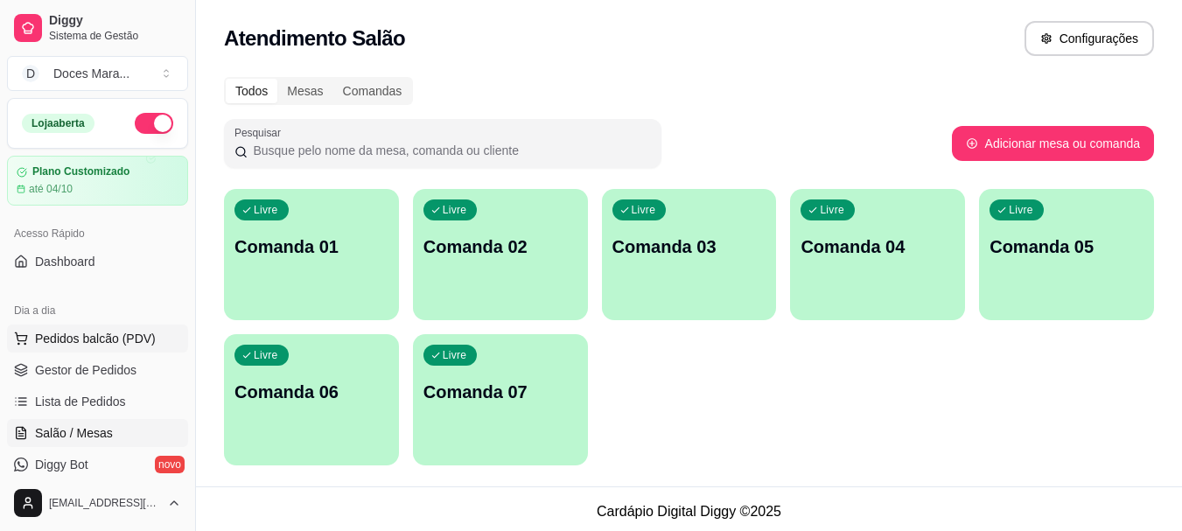
click at [88, 337] on span "Pedidos balcão (PDV)" at bounding box center [95, 339] width 121 height 18
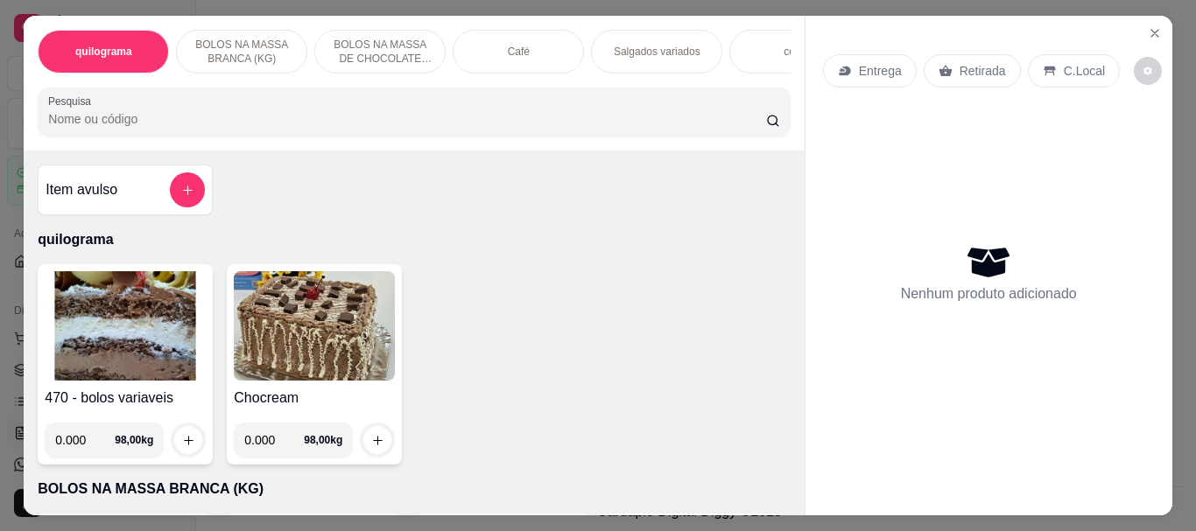
select select "ALL"
select select "0"
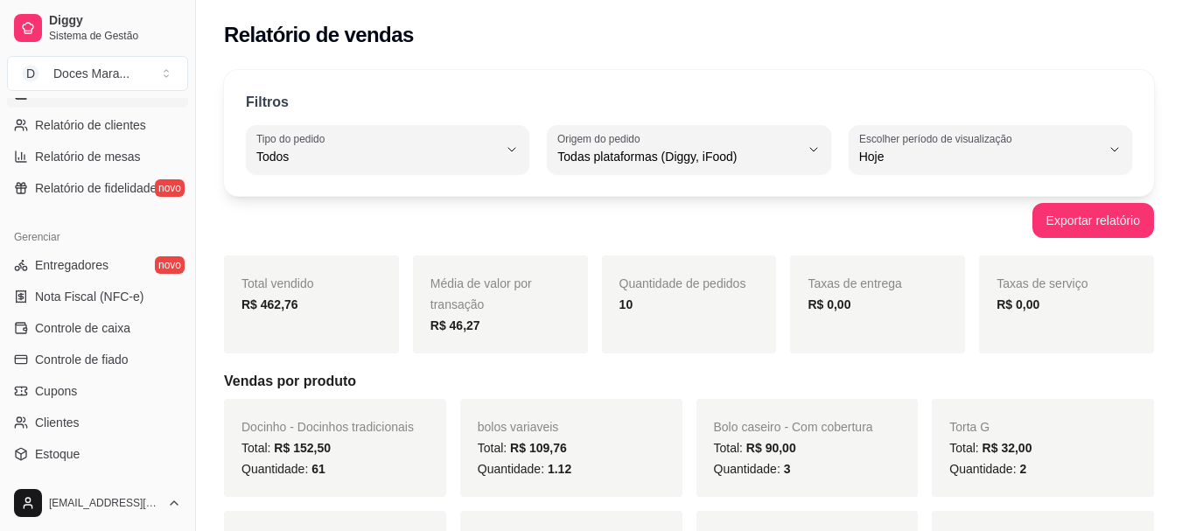
scroll to position [613, 0]
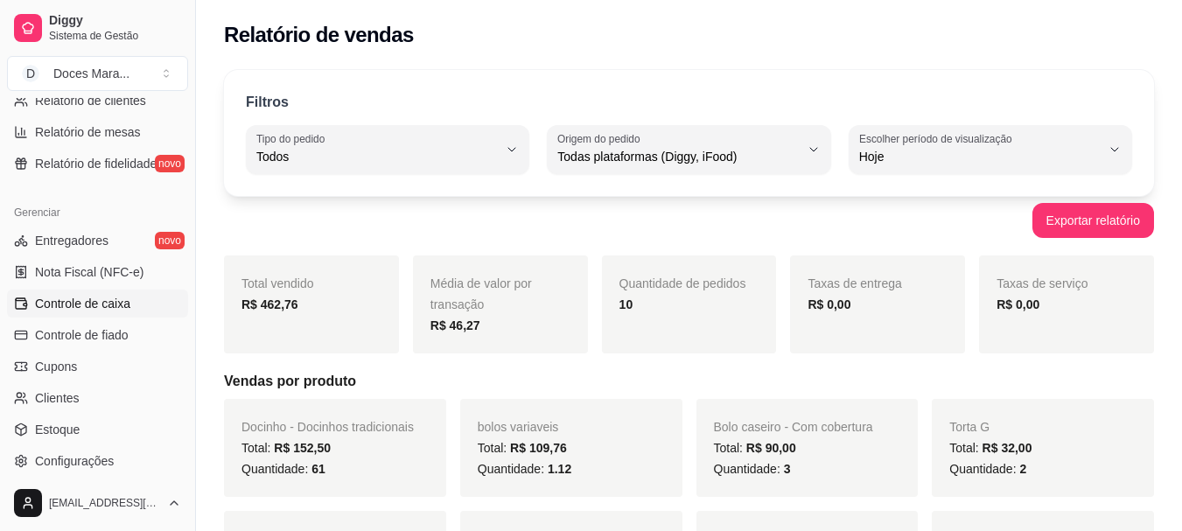
click at [93, 302] on span "Controle de caixa" at bounding box center [82, 304] width 95 height 18
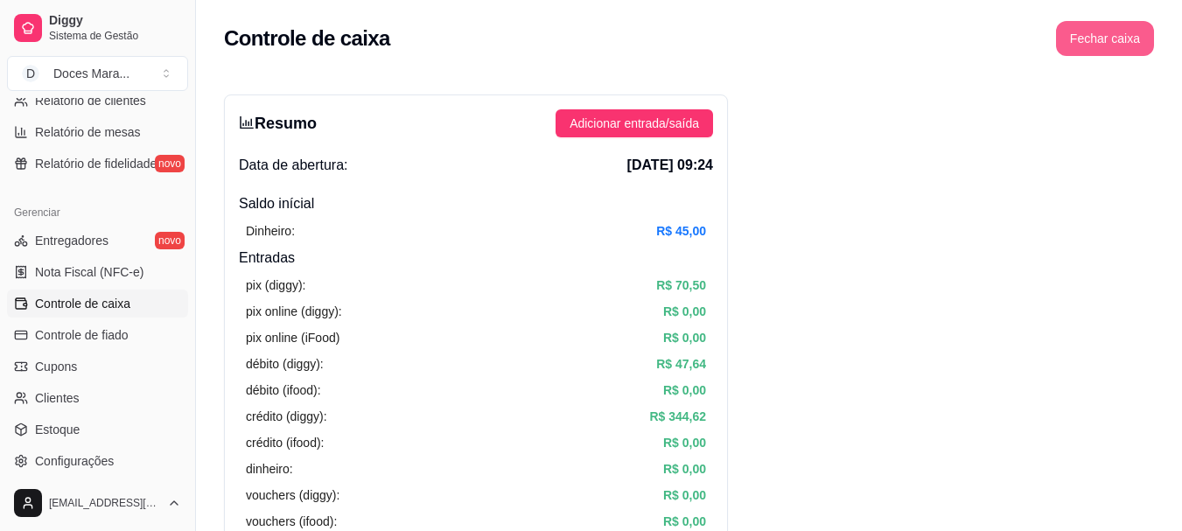
click at [1112, 41] on button "Fechar caixa" at bounding box center [1105, 38] width 98 height 35
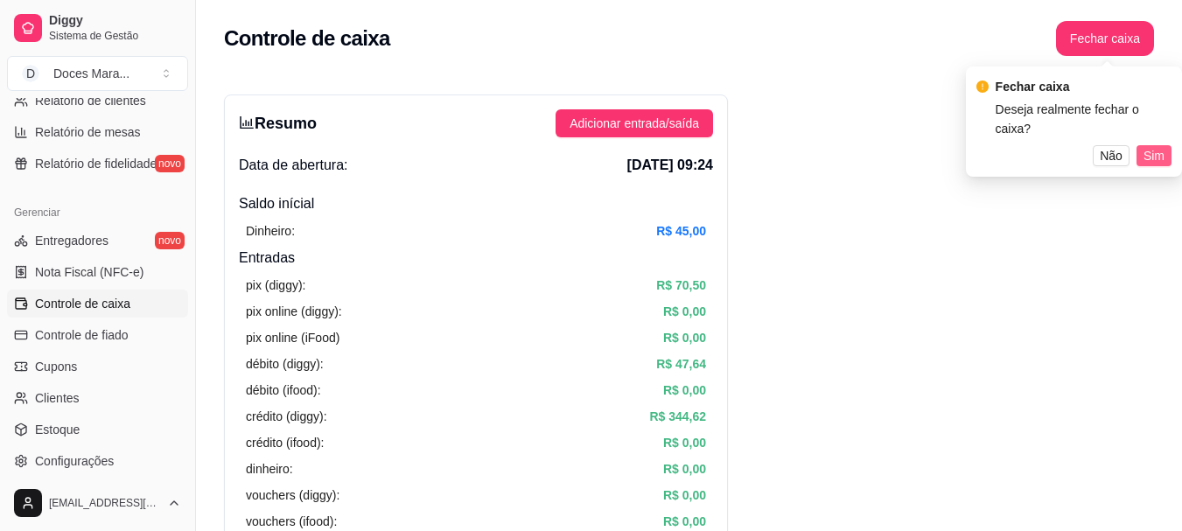
click at [1162, 146] on span "Sim" at bounding box center [1154, 155] width 21 height 19
